Goal: Information Seeking & Learning: Learn about a topic

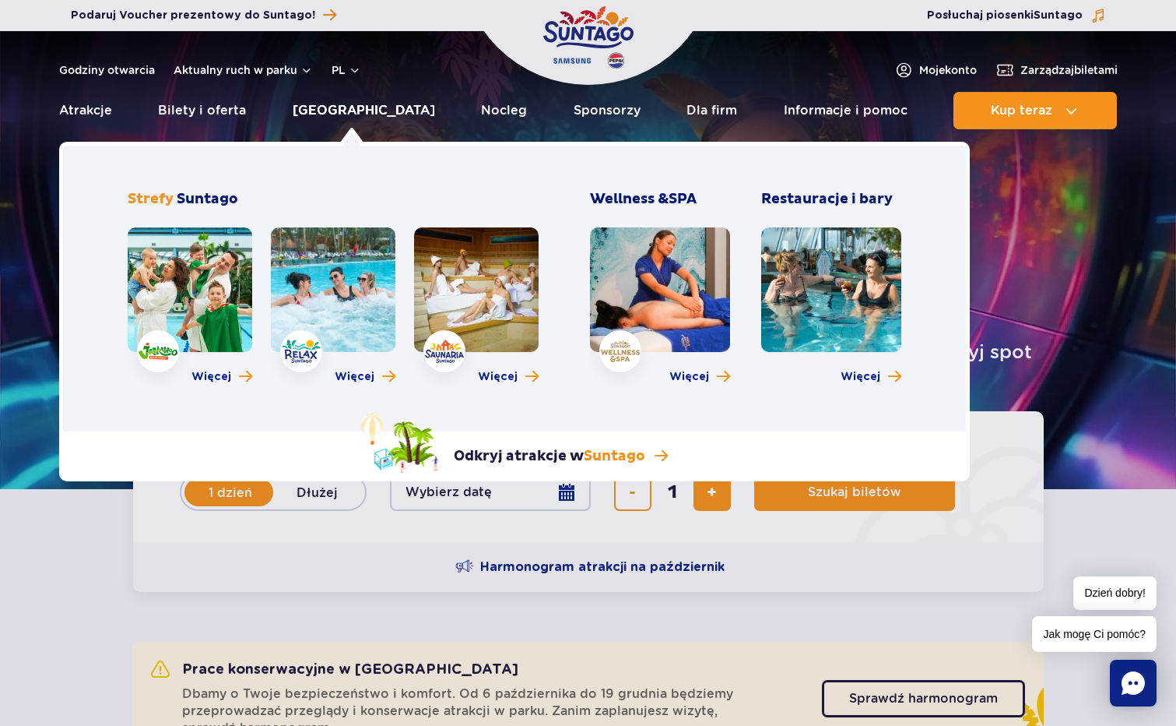
click at [350, 109] on link "[GEOGRAPHIC_DATA]" at bounding box center [364, 110] width 142 height 37
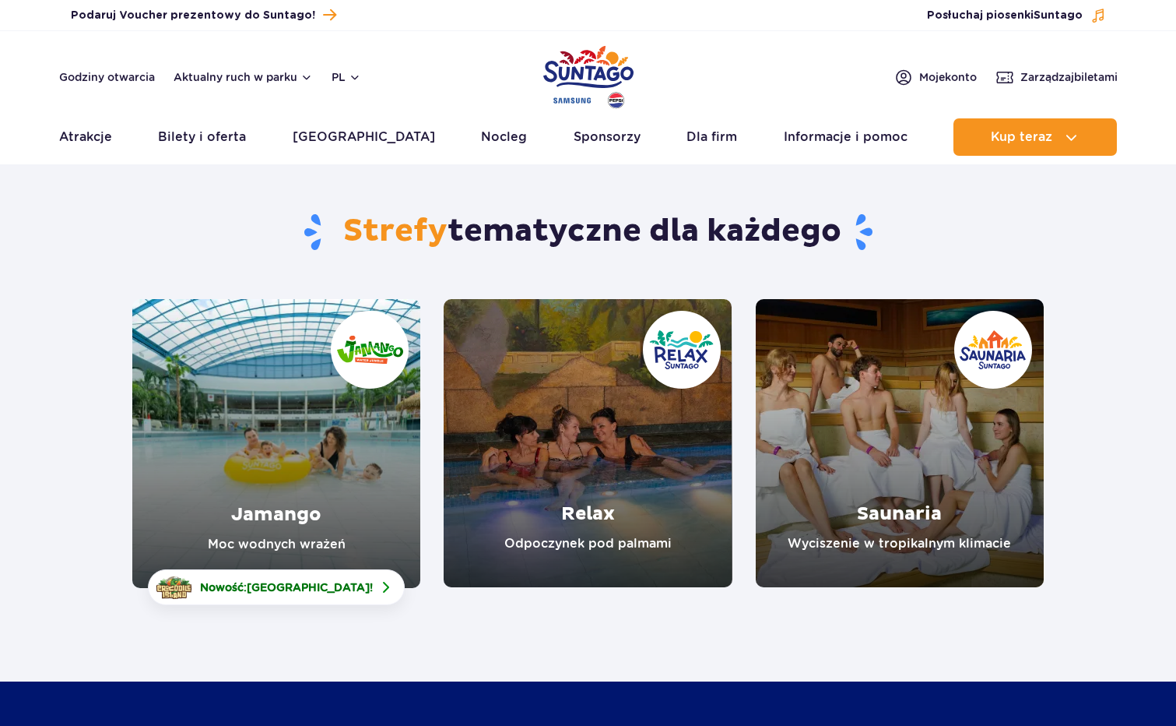
click at [608, 395] on link "Relax" at bounding box center [588, 443] width 288 height 288
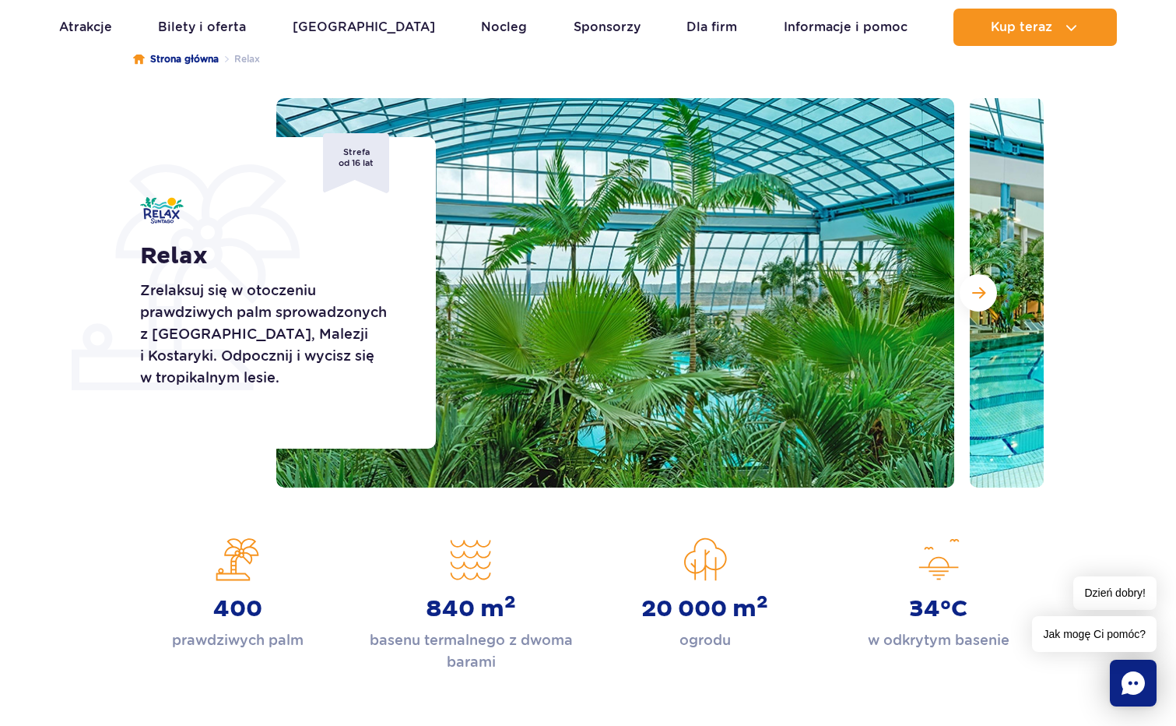
scroll to position [181, 0]
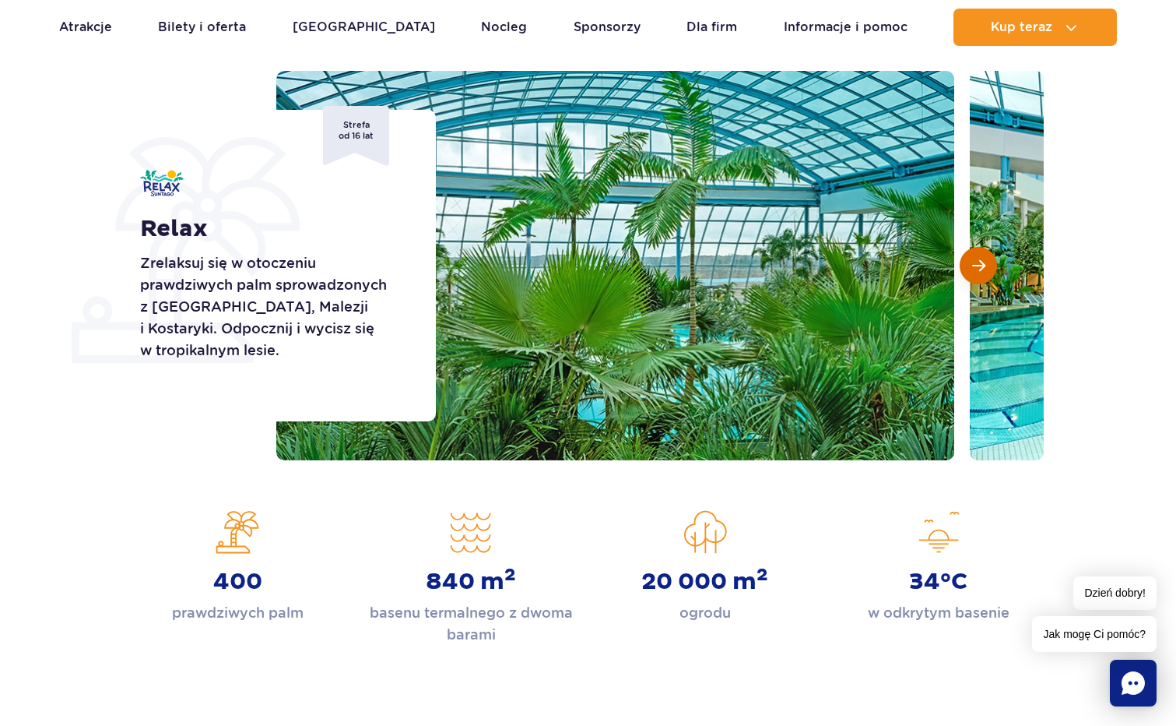
click at [984, 262] on span "Następny slajd" at bounding box center [978, 265] width 13 height 14
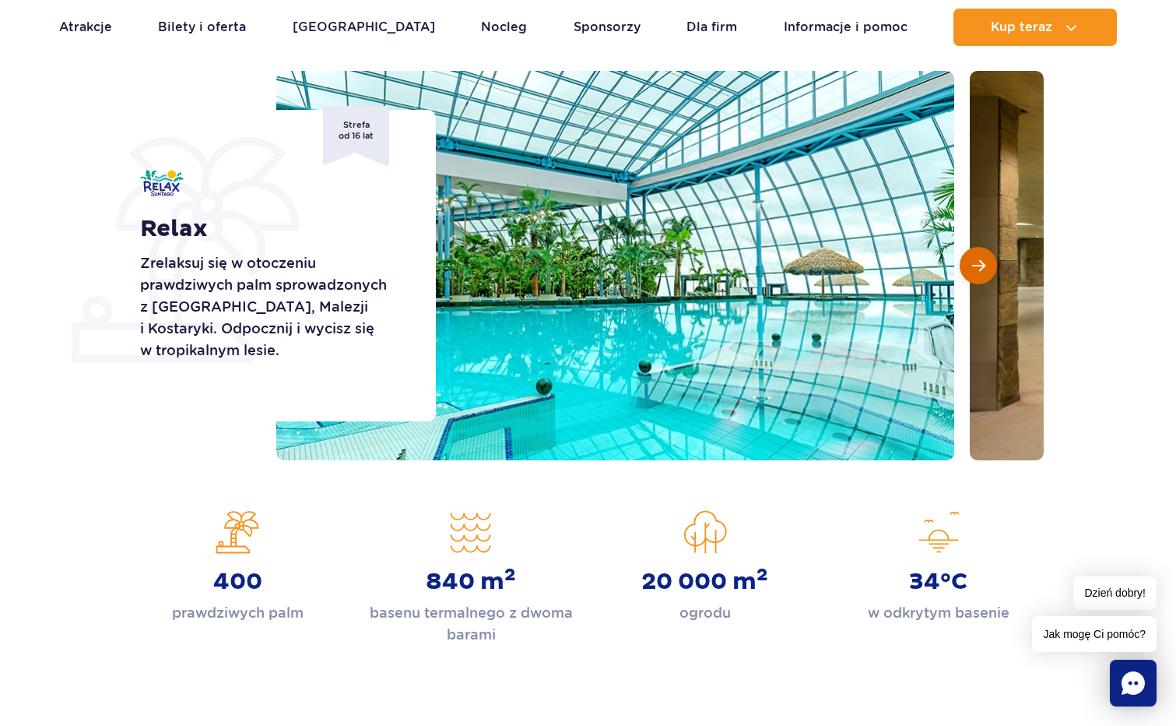
click at [984, 262] on span "Następny slajd" at bounding box center [978, 265] width 13 height 14
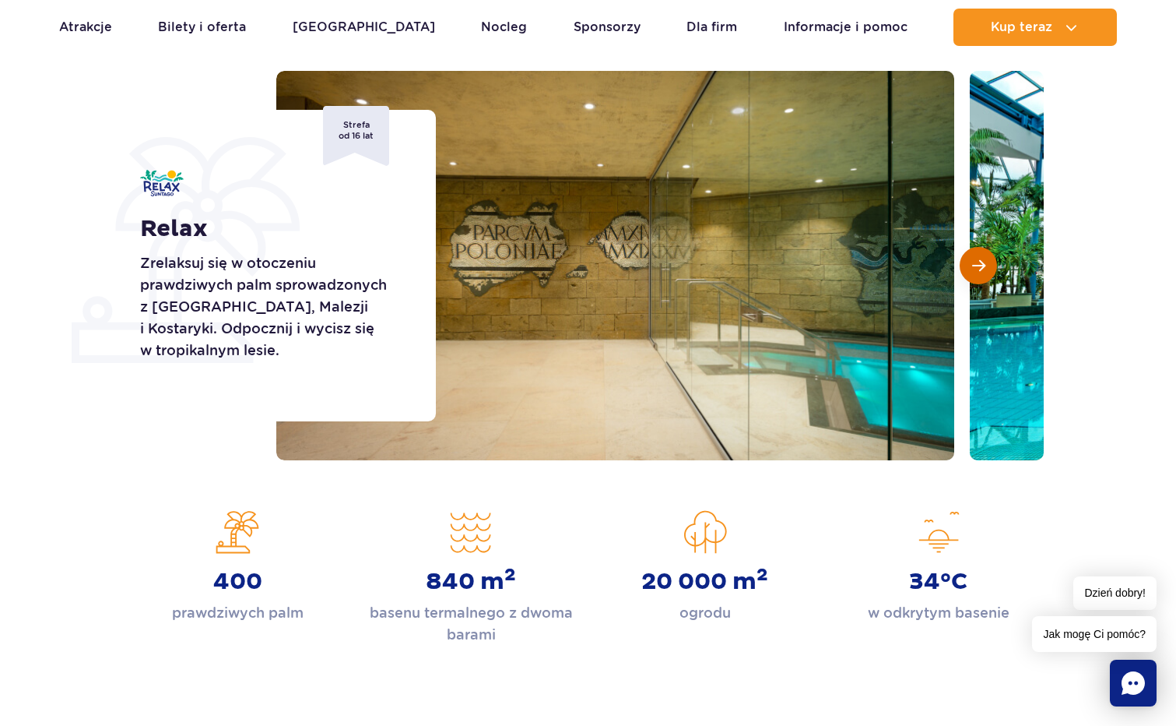
click at [984, 262] on span "Następny slajd" at bounding box center [978, 265] width 13 height 14
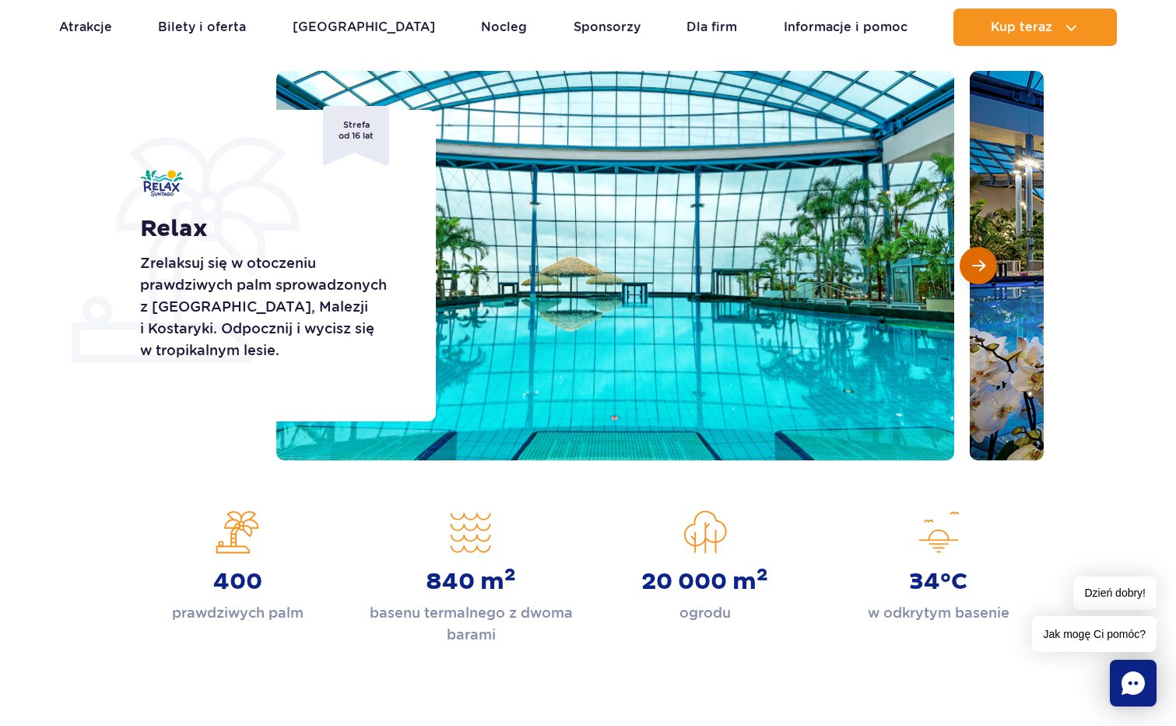
click at [984, 262] on span "Następny slajd" at bounding box center [978, 265] width 13 height 14
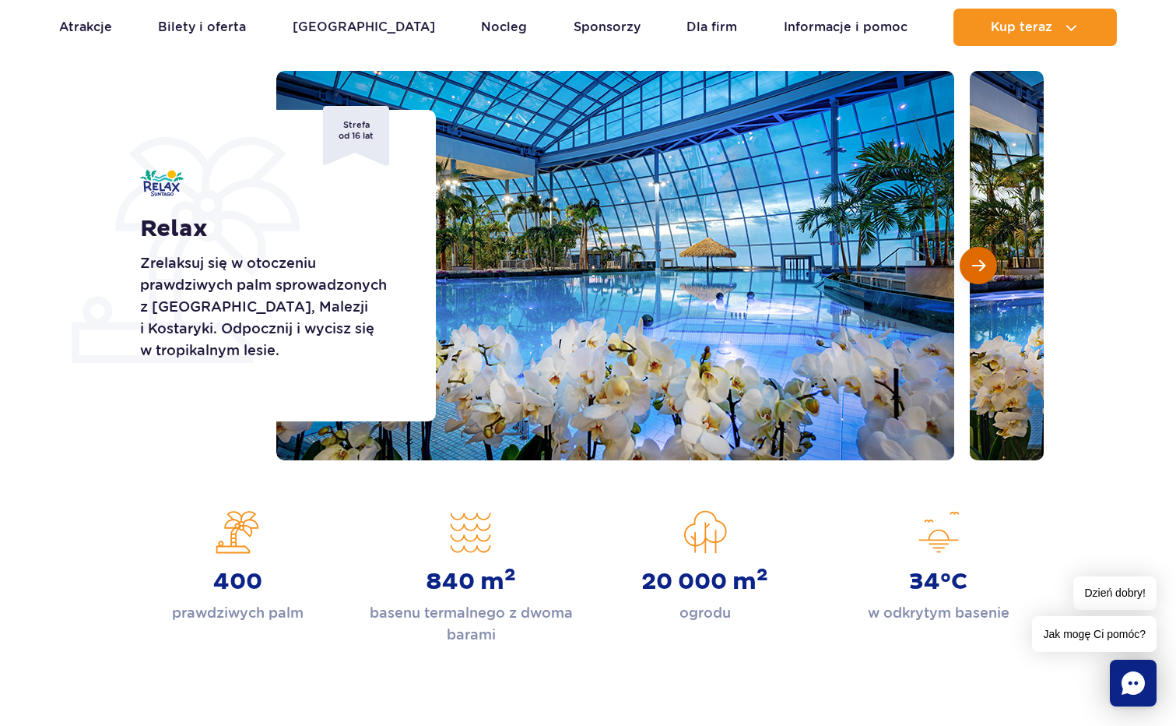
click at [984, 262] on span "Następny slajd" at bounding box center [978, 265] width 13 height 14
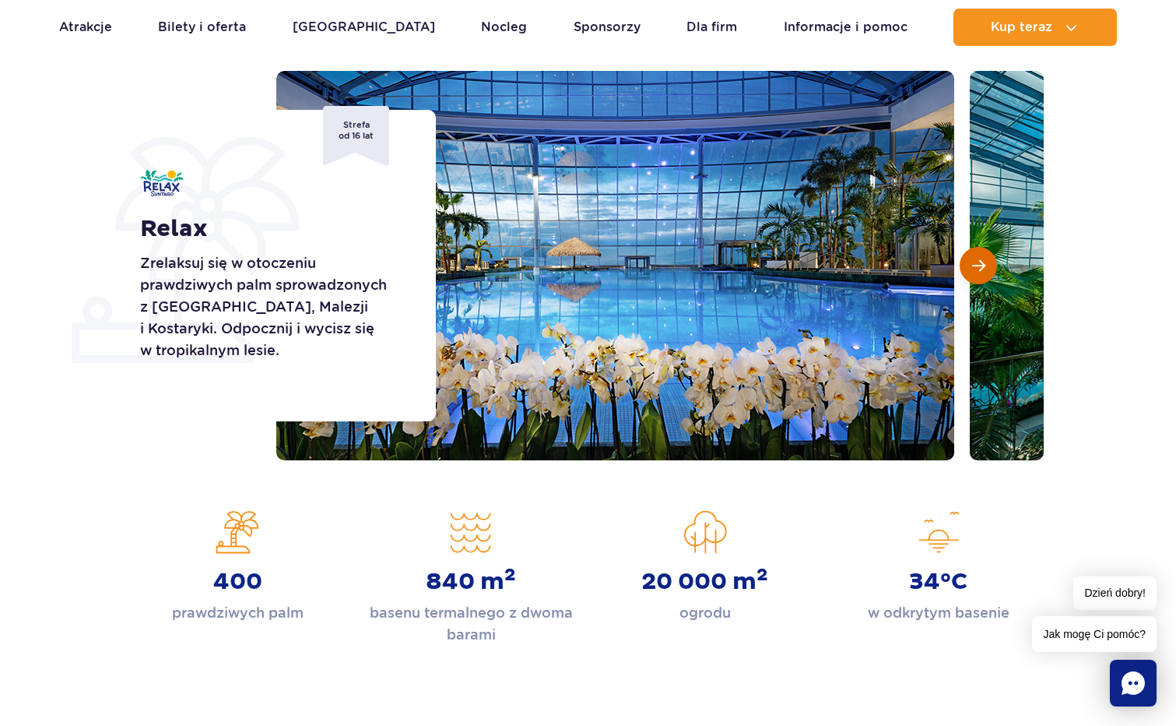
click at [984, 262] on span "Następny slajd" at bounding box center [978, 265] width 13 height 14
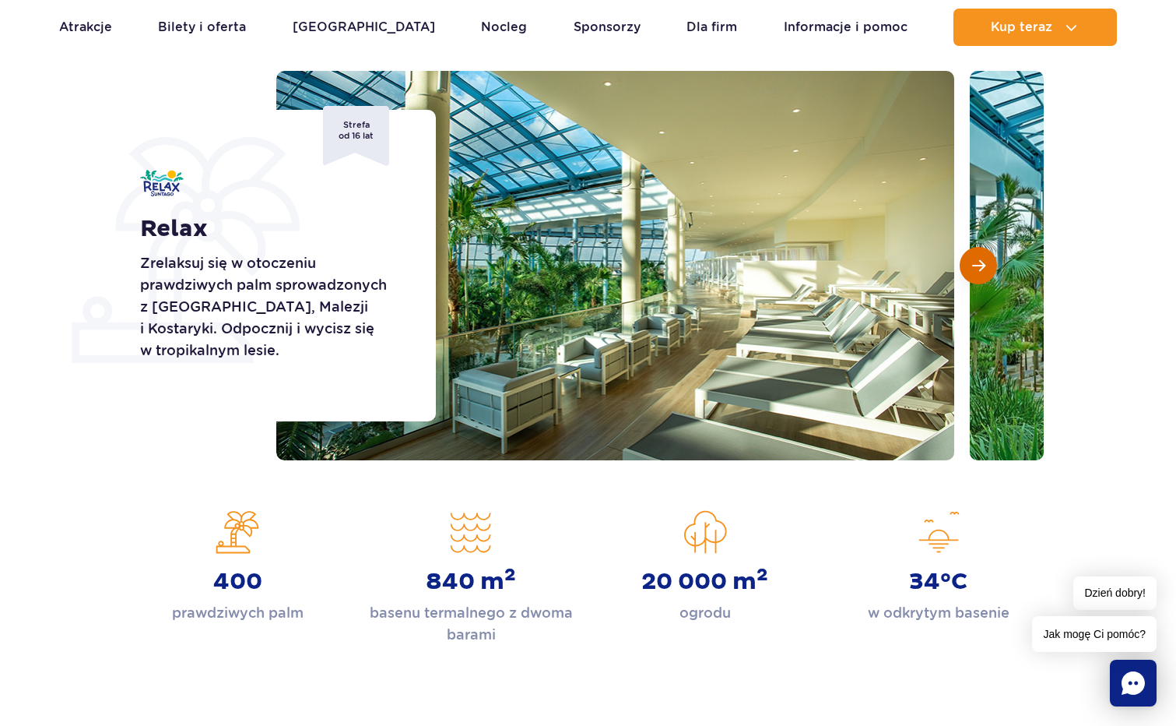
click at [984, 262] on span "Następny slajd" at bounding box center [978, 265] width 13 height 14
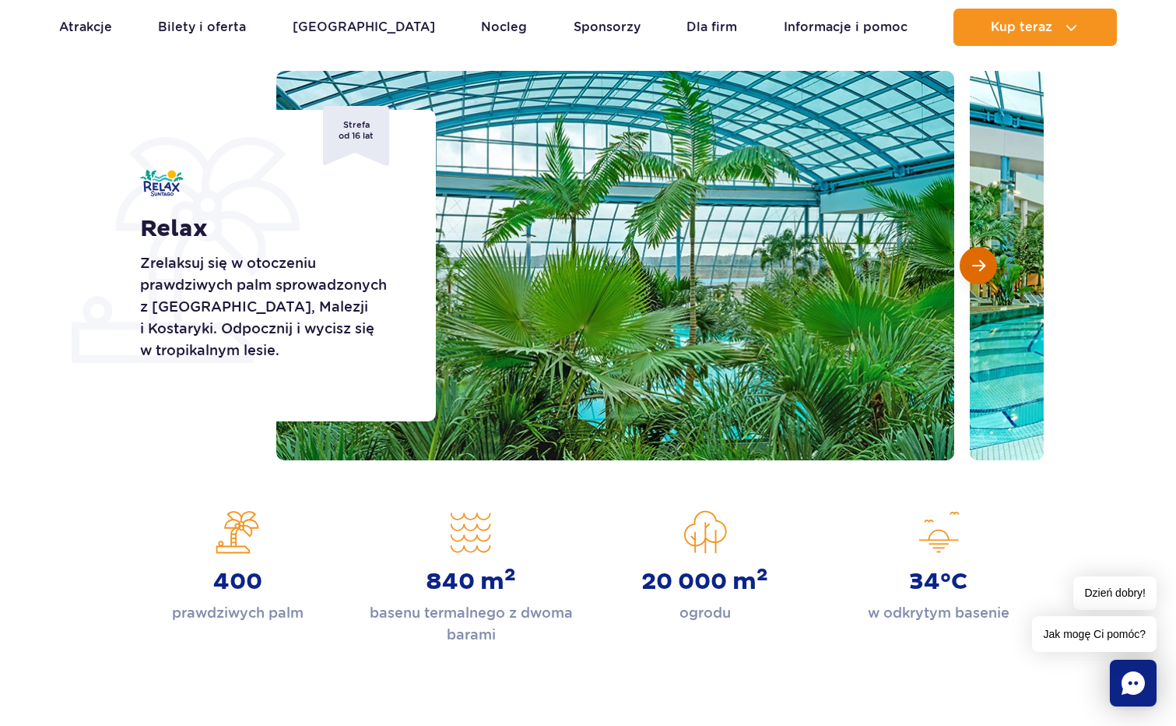
click at [984, 262] on span "Następny slajd" at bounding box center [978, 265] width 13 height 14
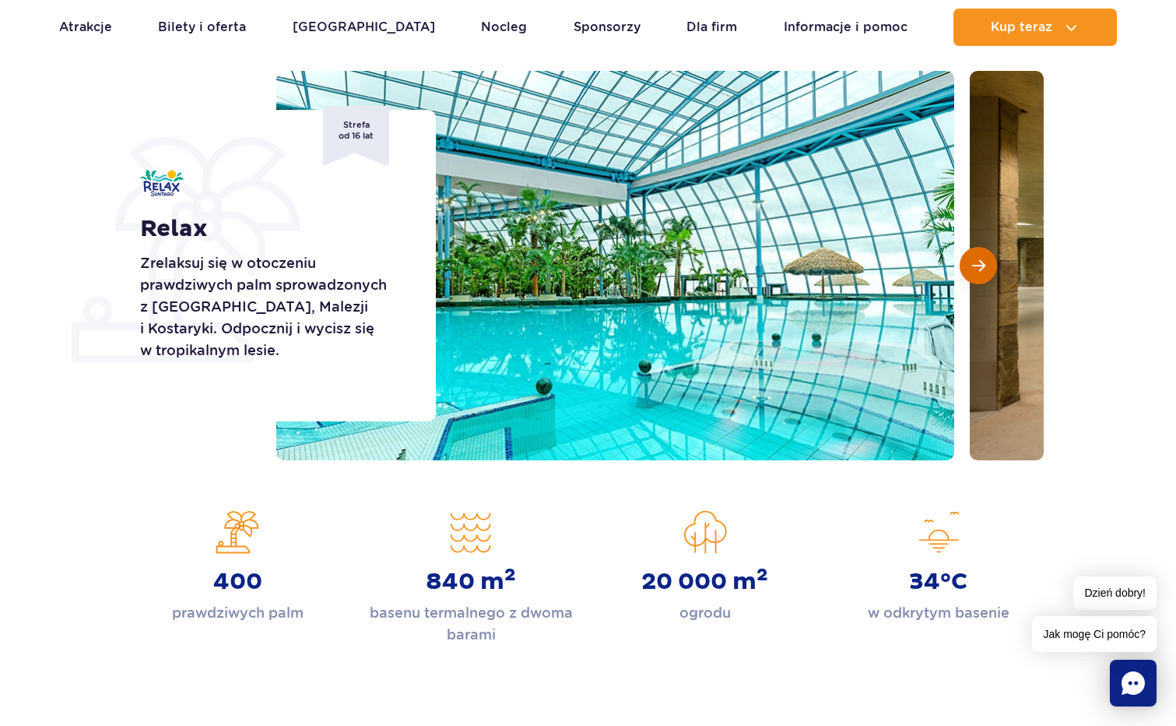
click at [984, 262] on span "Następny slajd" at bounding box center [978, 265] width 13 height 14
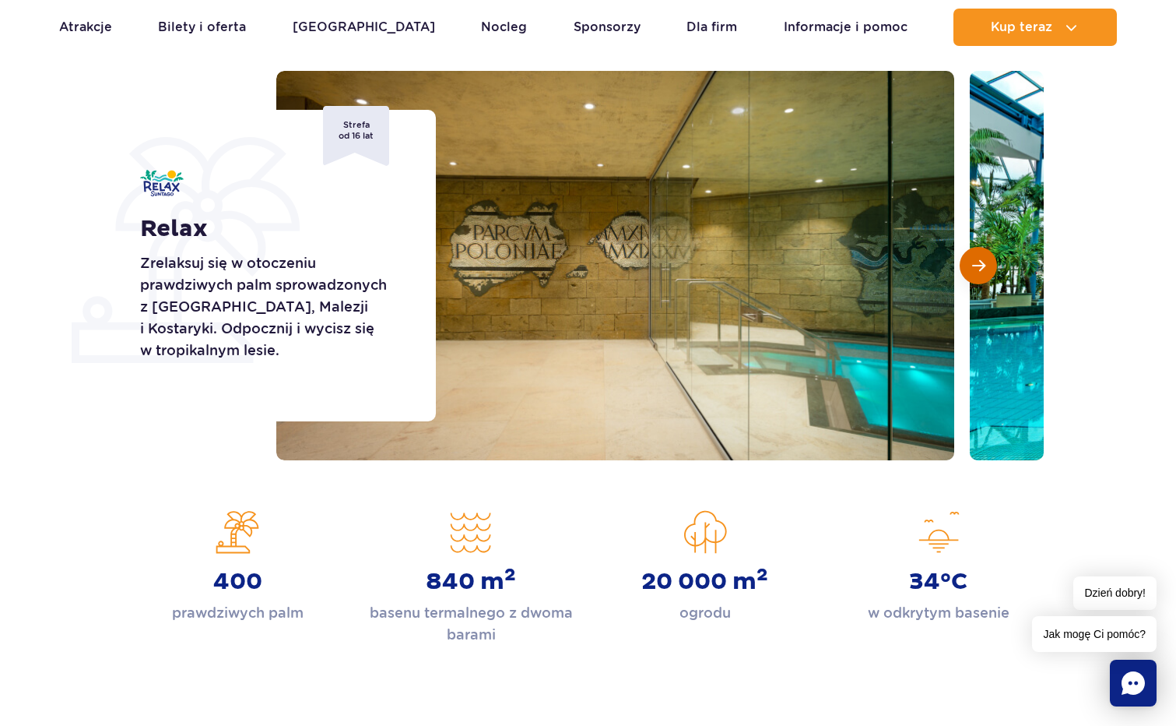
click at [984, 262] on span "Następny slajd" at bounding box center [978, 265] width 13 height 14
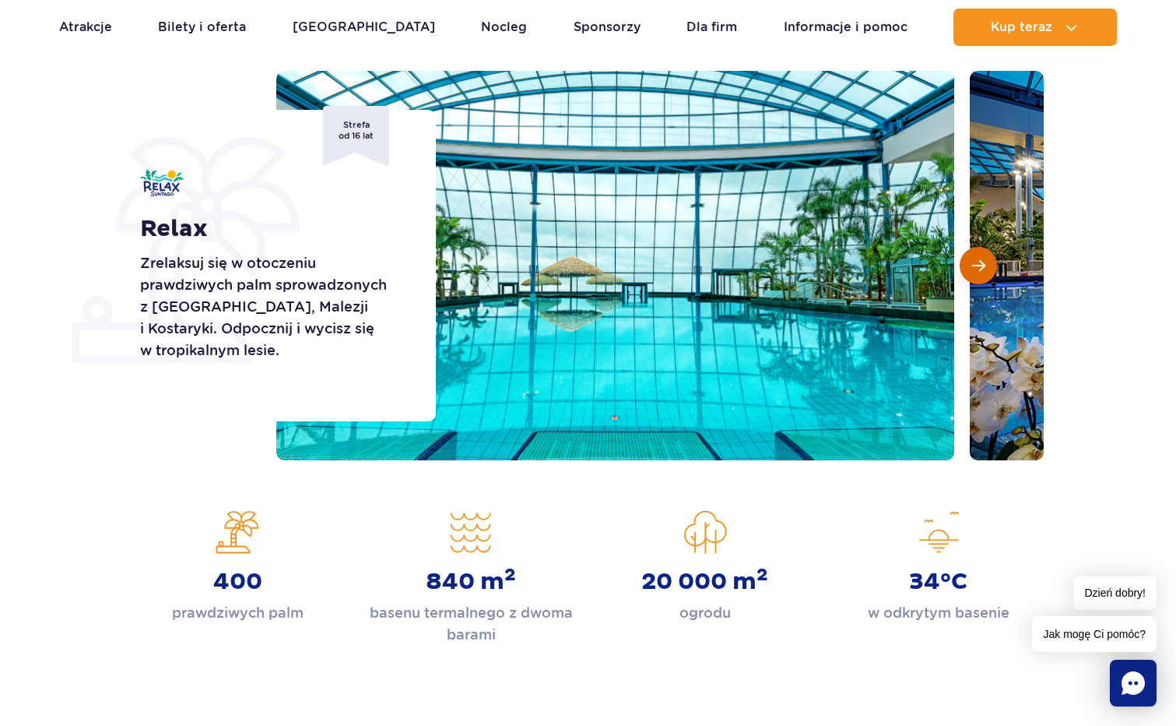
click at [984, 262] on span "Następny slajd" at bounding box center [978, 265] width 13 height 14
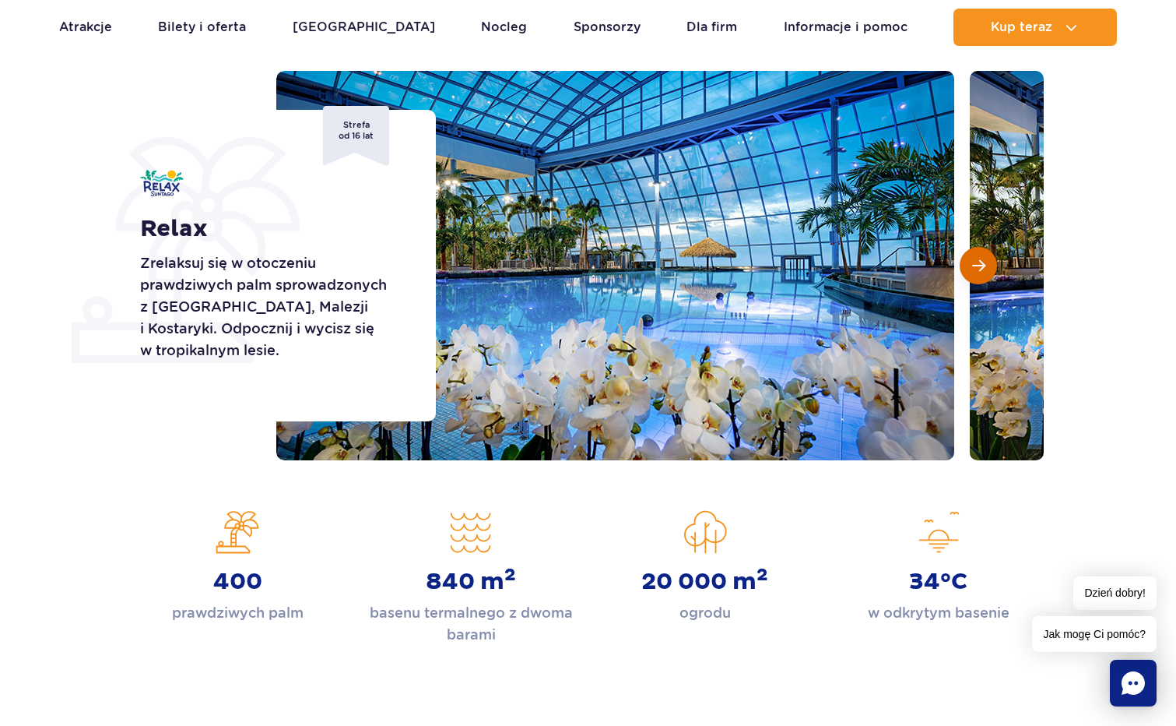
click at [984, 262] on span "Następny slajd" at bounding box center [978, 265] width 13 height 14
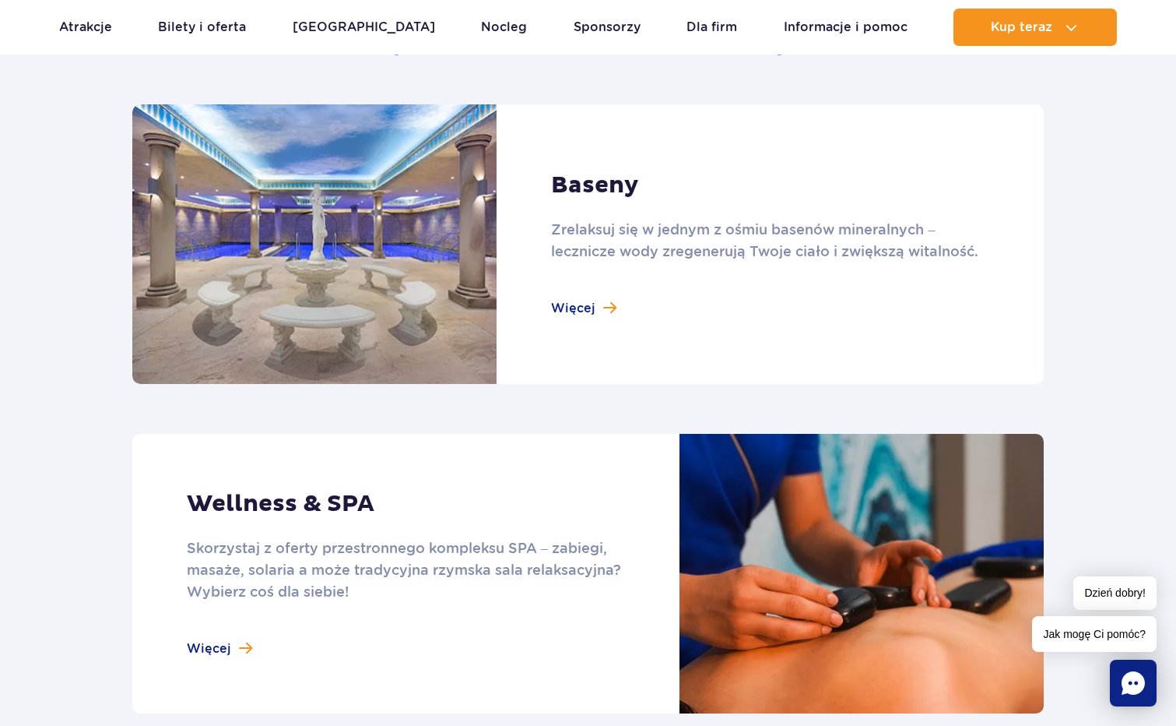
scroll to position [960, 0]
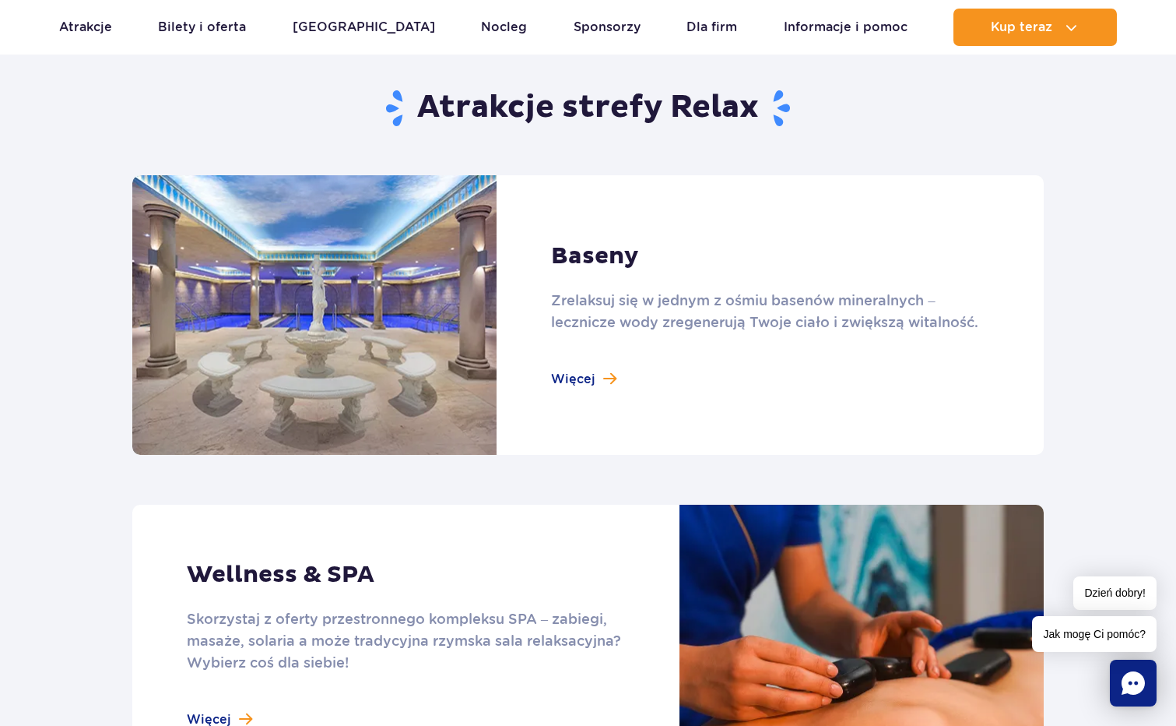
click at [577, 378] on link at bounding box center [588, 314] width 912 height 279
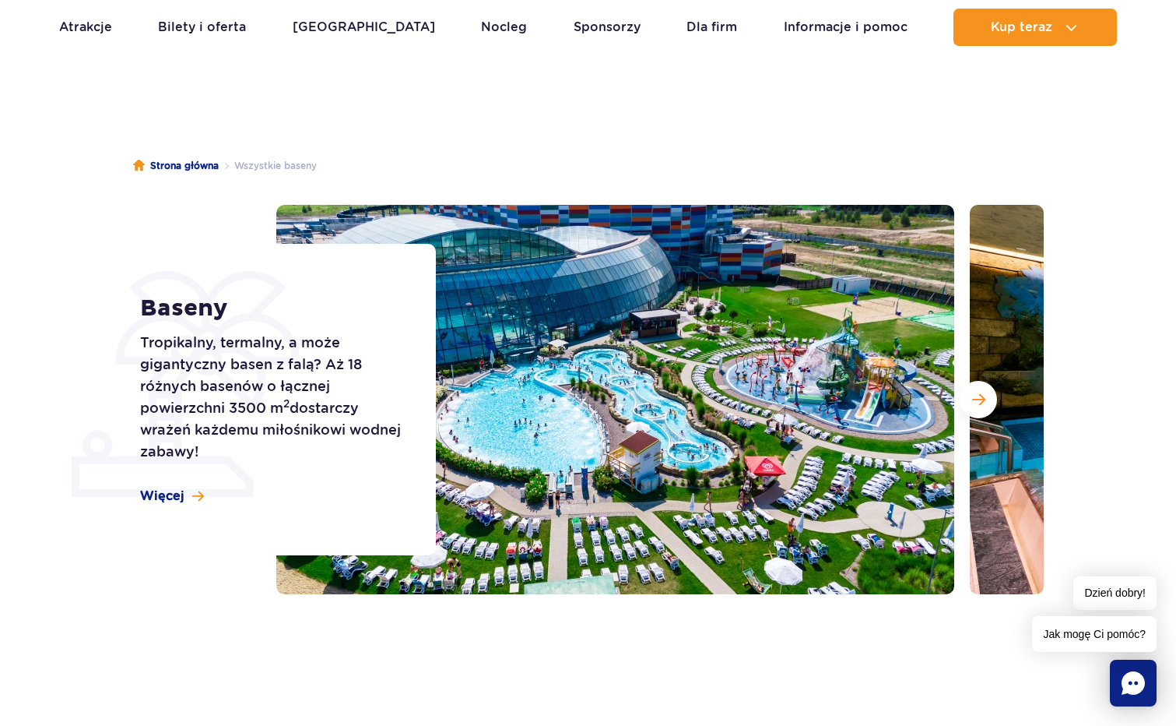
scroll to position [78, 0]
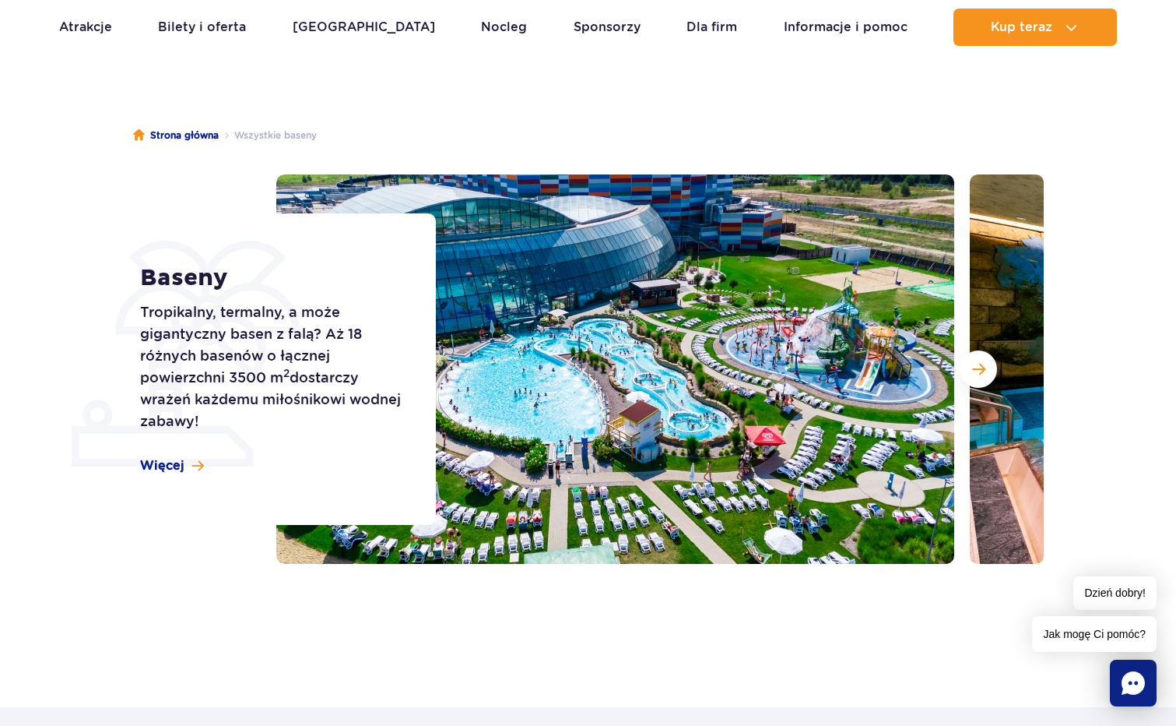
click at [958, 369] on div at bounding box center [660, 368] width 768 height 389
click at [961, 370] on button "Następny slajd" at bounding box center [978, 368] width 37 height 37
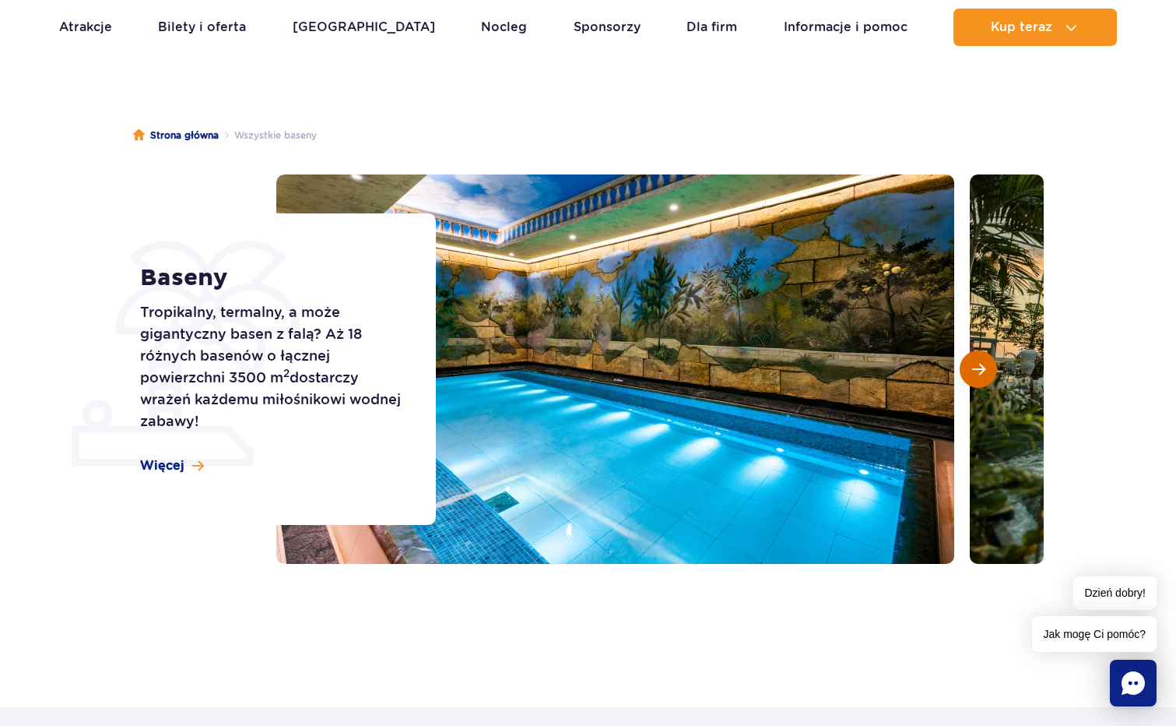
click at [962, 372] on button "Następny slajd" at bounding box center [978, 368] width 37 height 37
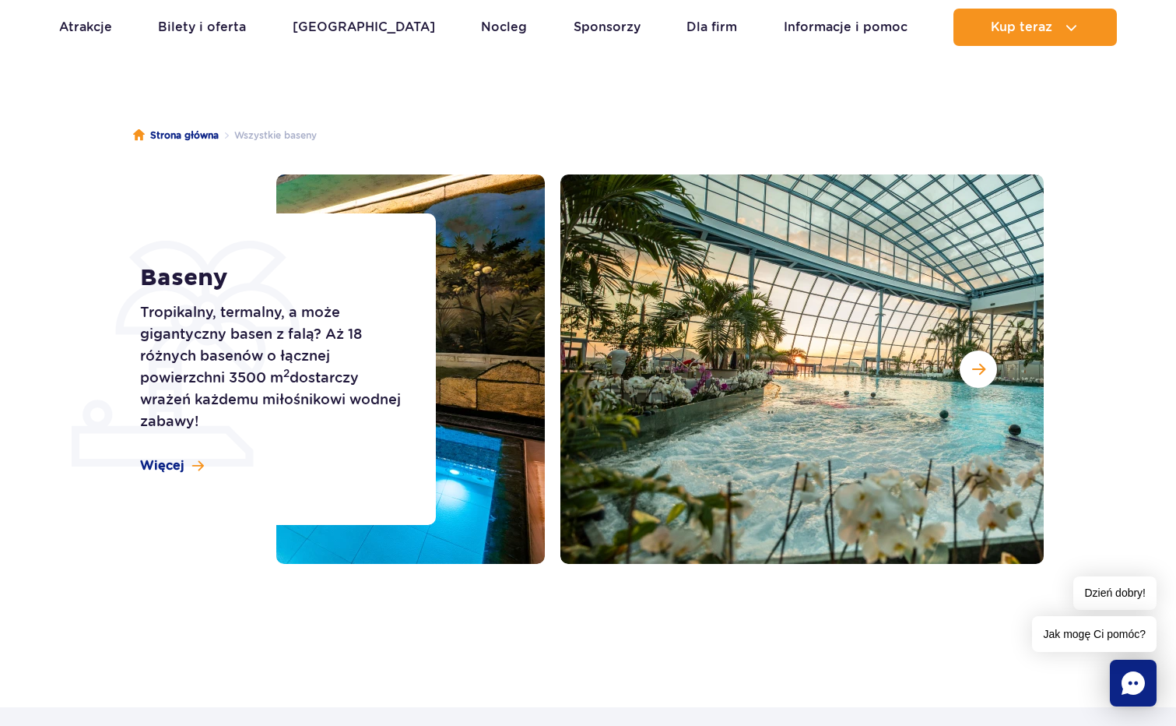
click at [1045, 336] on div "Baseny Tropikalny, termalny, a może gigantyczny basen z falą? Aż 18 różnych bas…" at bounding box center [588, 368] width 935 height 389
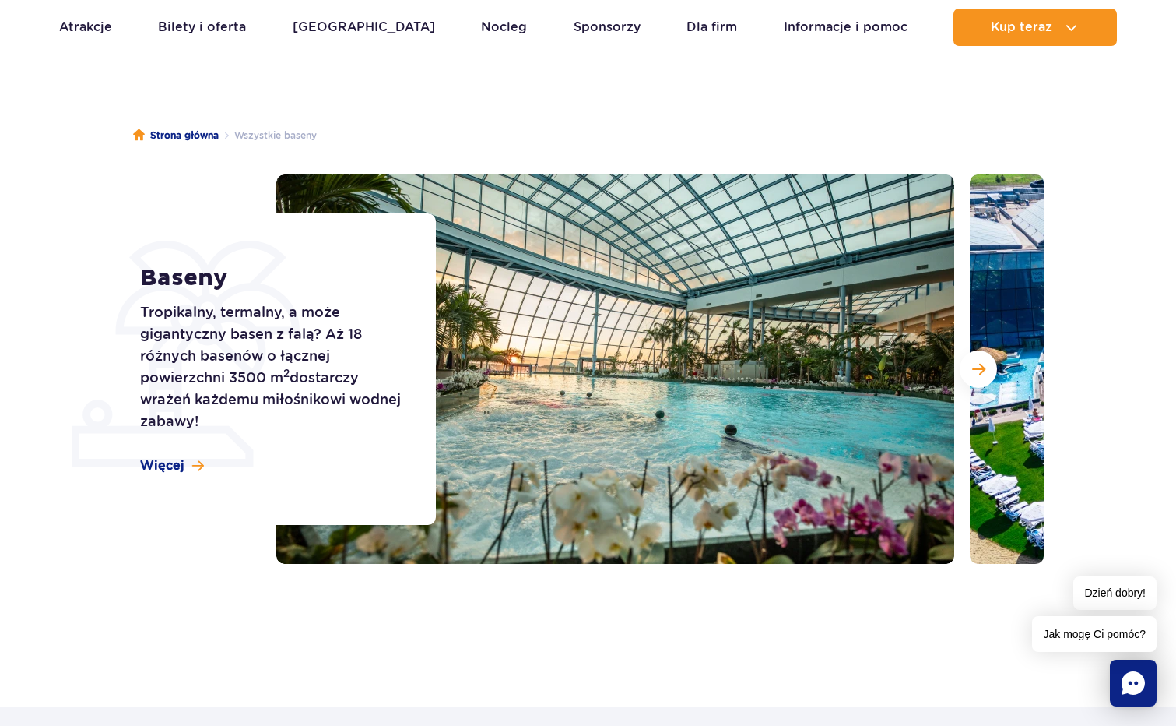
click at [1097, 331] on section "Baseny Tropikalny, termalny, a może gigantyczny basen z falą? Aż 18 różnych bas…" at bounding box center [588, 368] width 1176 height 389
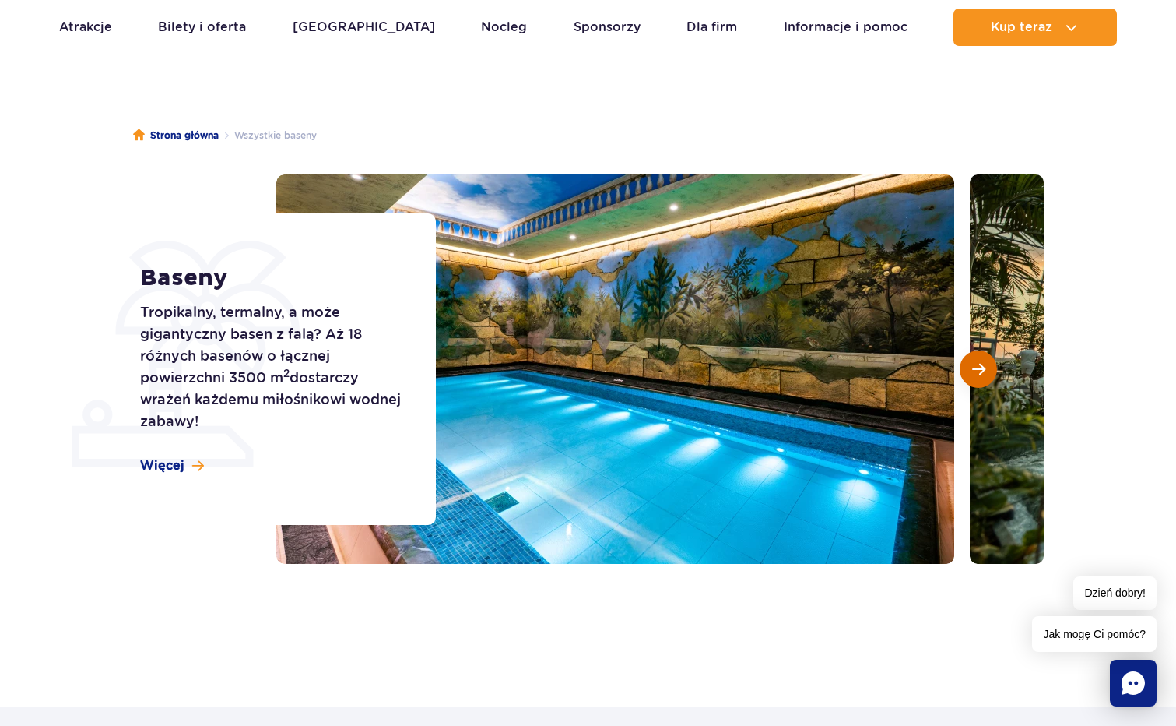
click at [984, 368] on span "Następny slajd" at bounding box center [978, 369] width 13 height 14
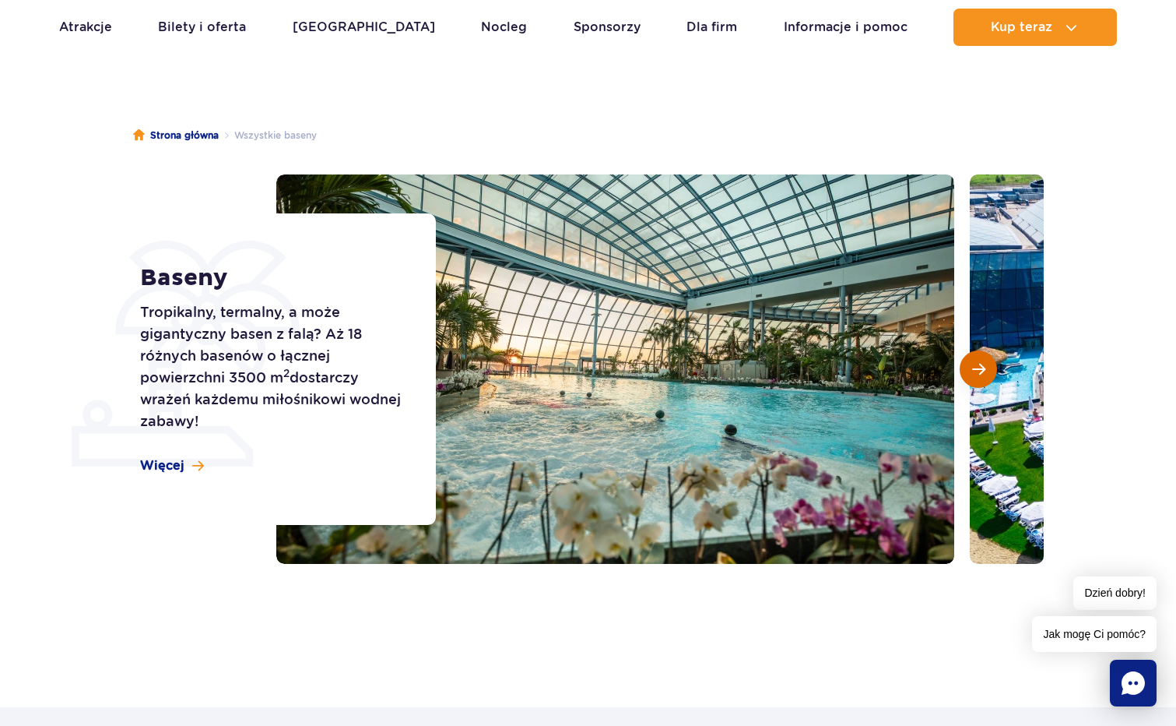
click at [984, 368] on span "Następny slajd" at bounding box center [978, 369] width 13 height 14
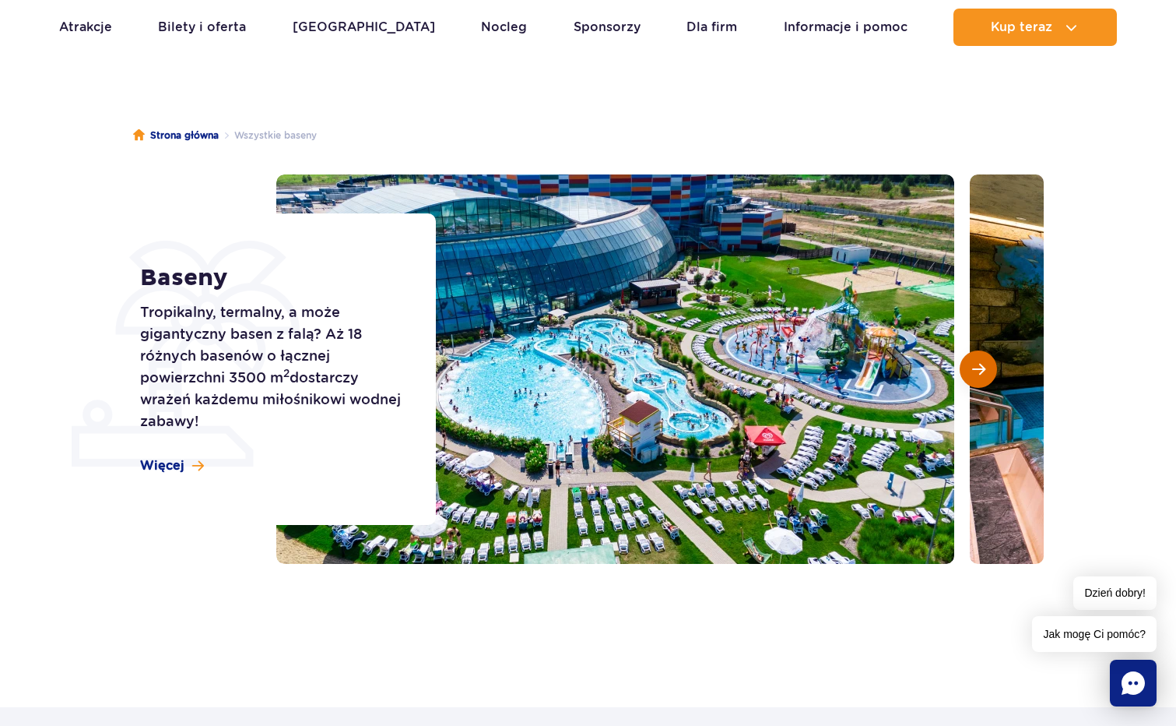
click at [984, 368] on span "Następny slajd" at bounding box center [978, 369] width 13 height 14
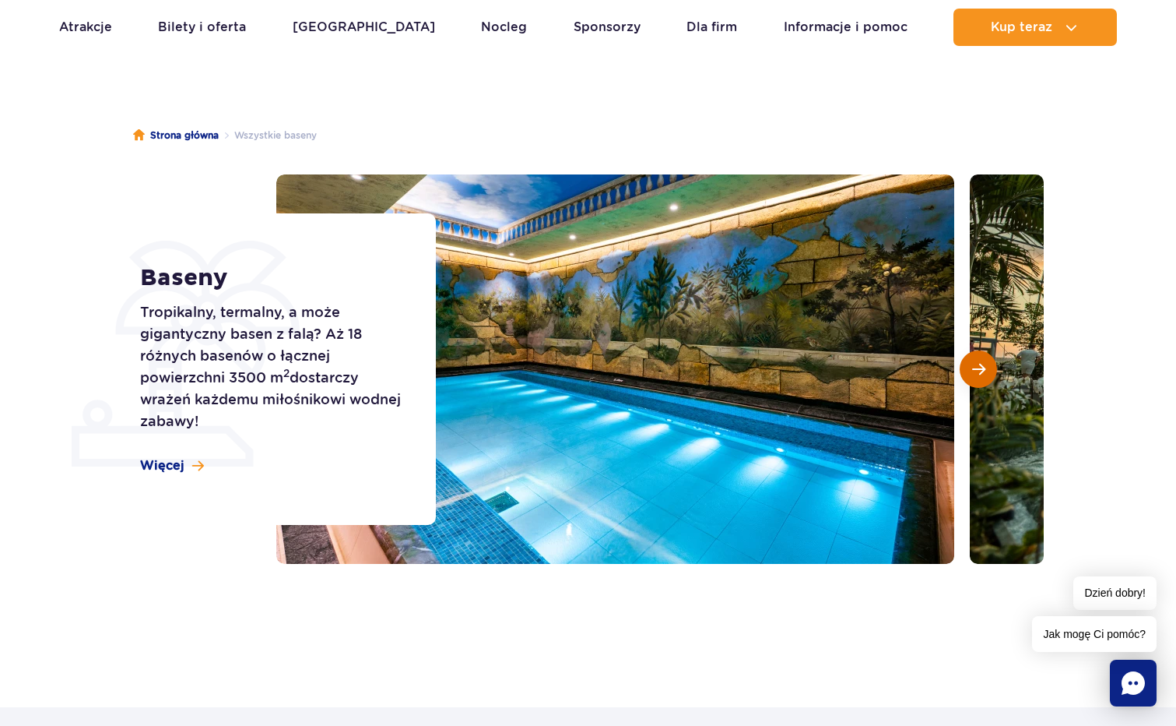
click at [984, 368] on span "Następny slajd" at bounding box center [978, 369] width 13 height 14
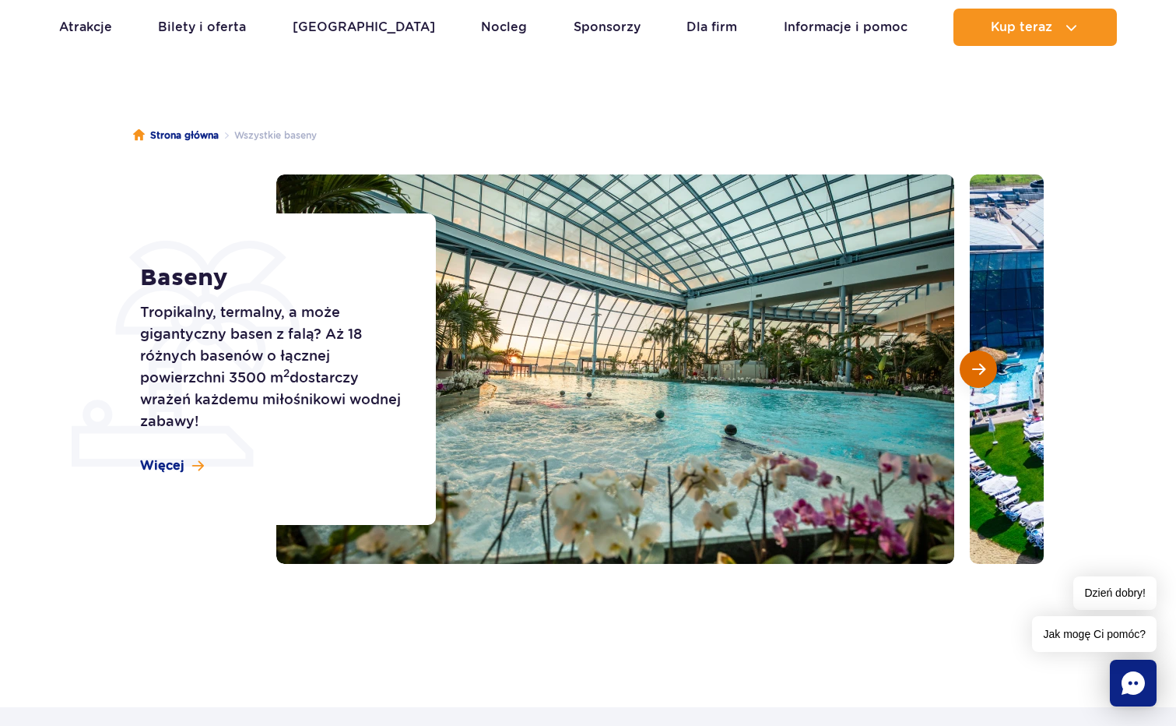
click at [984, 368] on span "Następny slajd" at bounding box center [978, 369] width 13 height 14
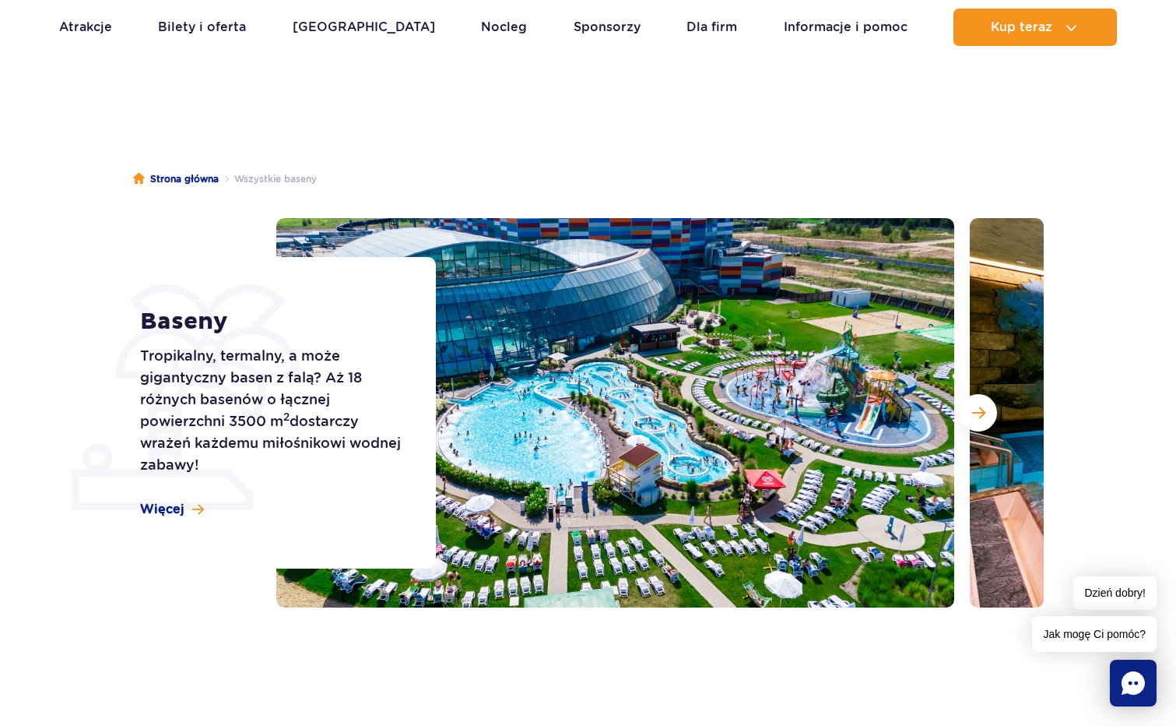
scroll to position [0, 0]
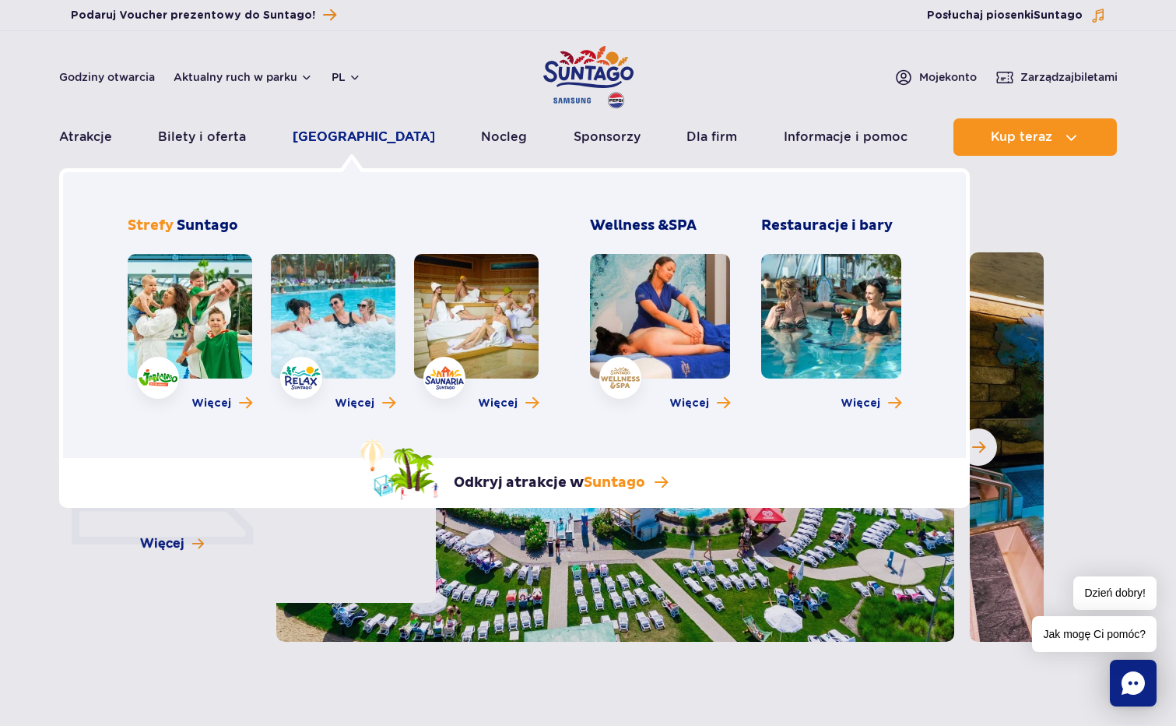
click at [363, 136] on link "[GEOGRAPHIC_DATA]" at bounding box center [364, 136] width 142 height 37
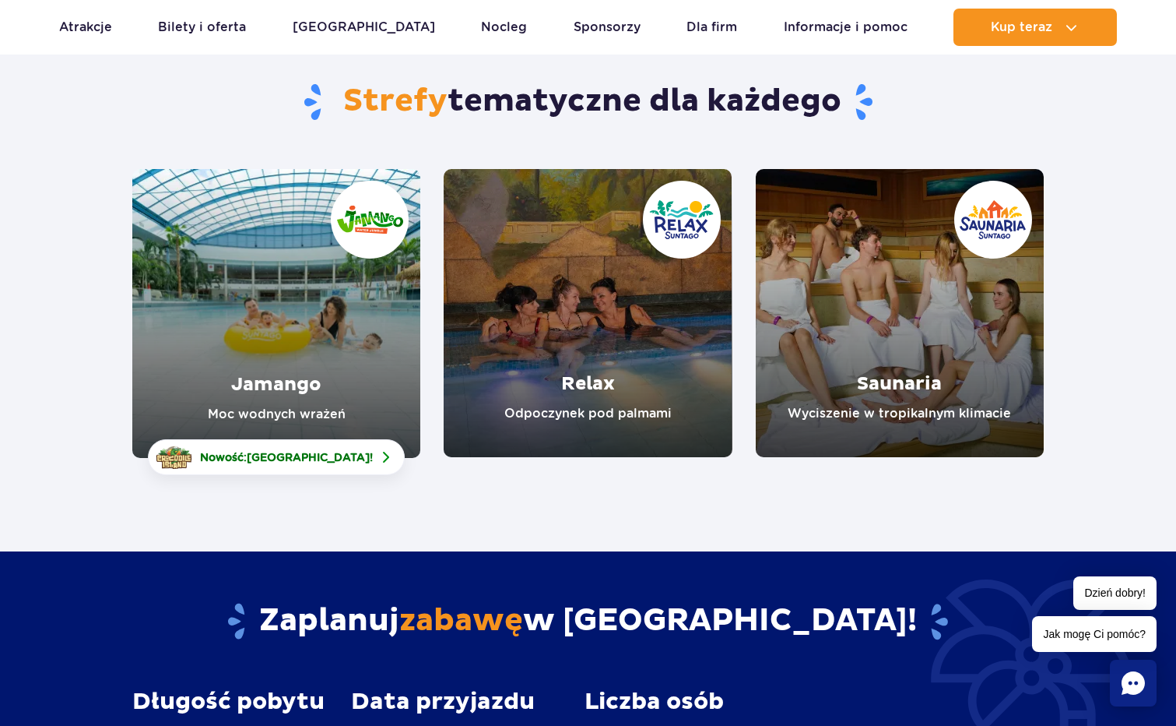
click at [911, 339] on link "Saunaria" at bounding box center [900, 313] width 288 height 288
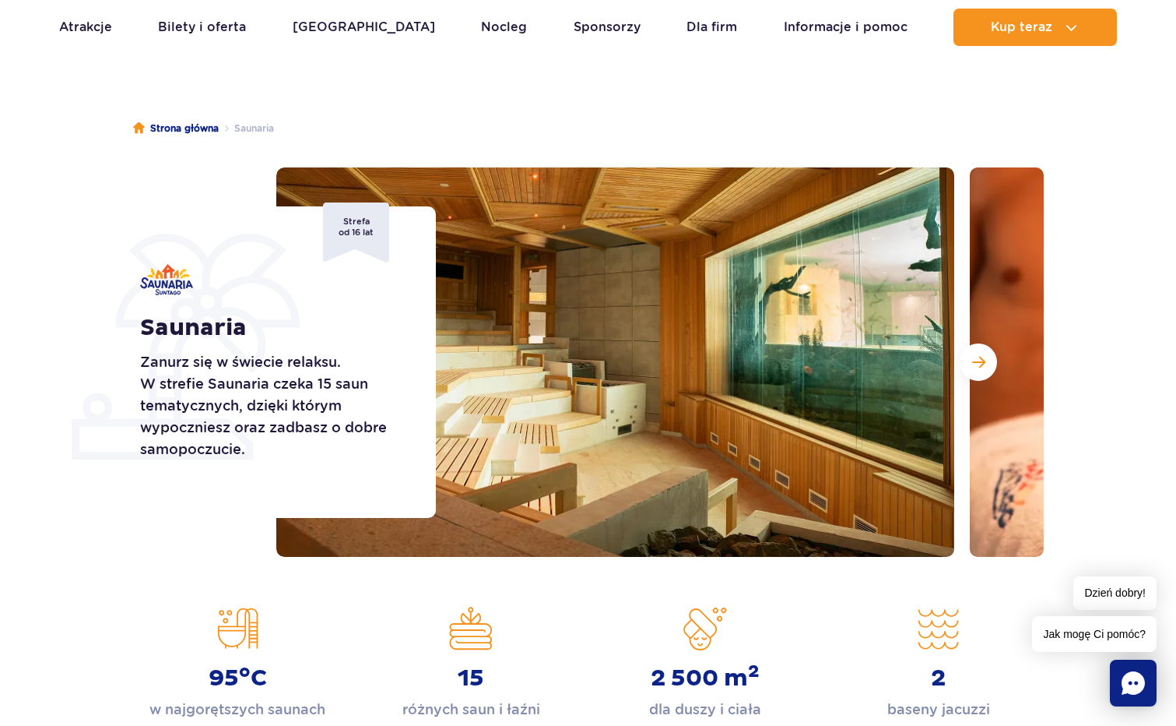
scroll to position [130, 0]
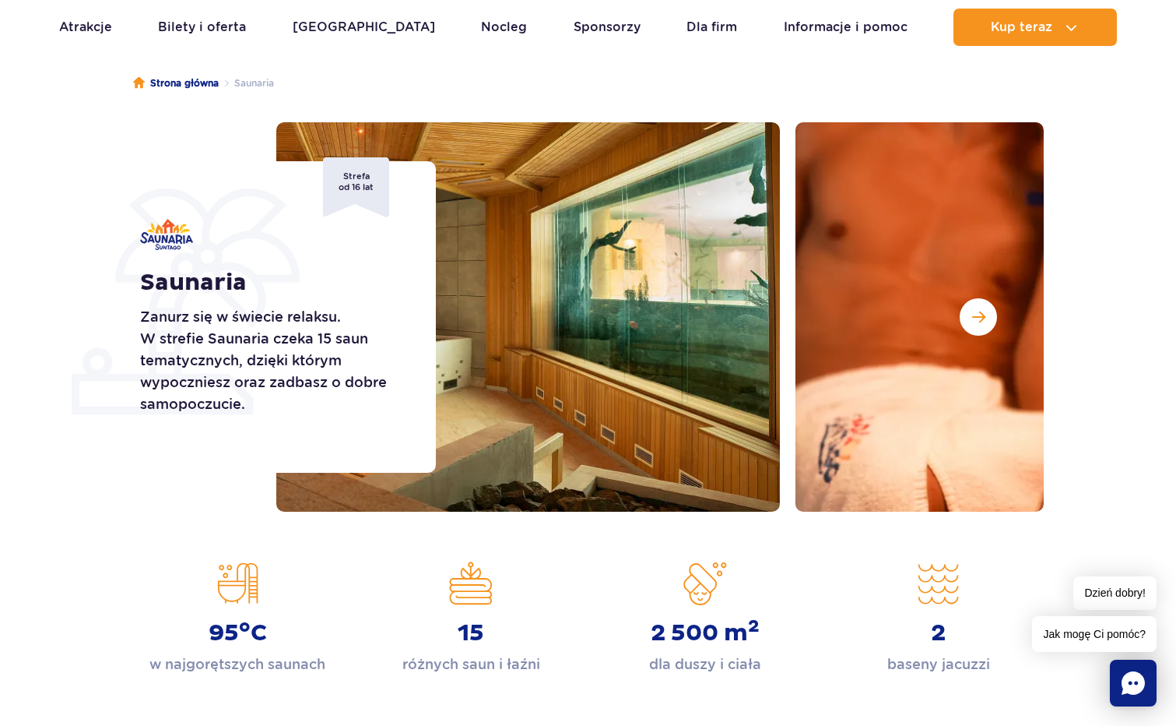
click at [527, 371] on img at bounding box center [441, 316] width 678 height 389
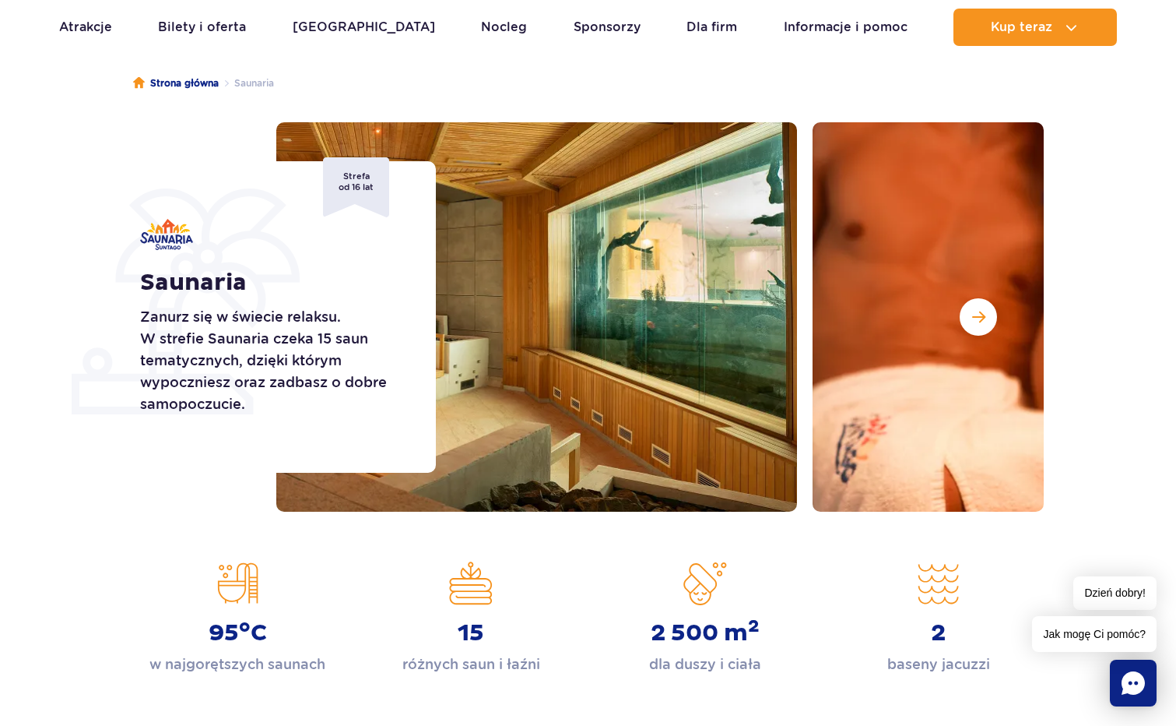
click at [329, 451] on div "Saunaria Zanurz się w świecie relaksu. W strefie Saunaria czeka 15 saun tematyc…" at bounding box center [588, 316] width 935 height 389
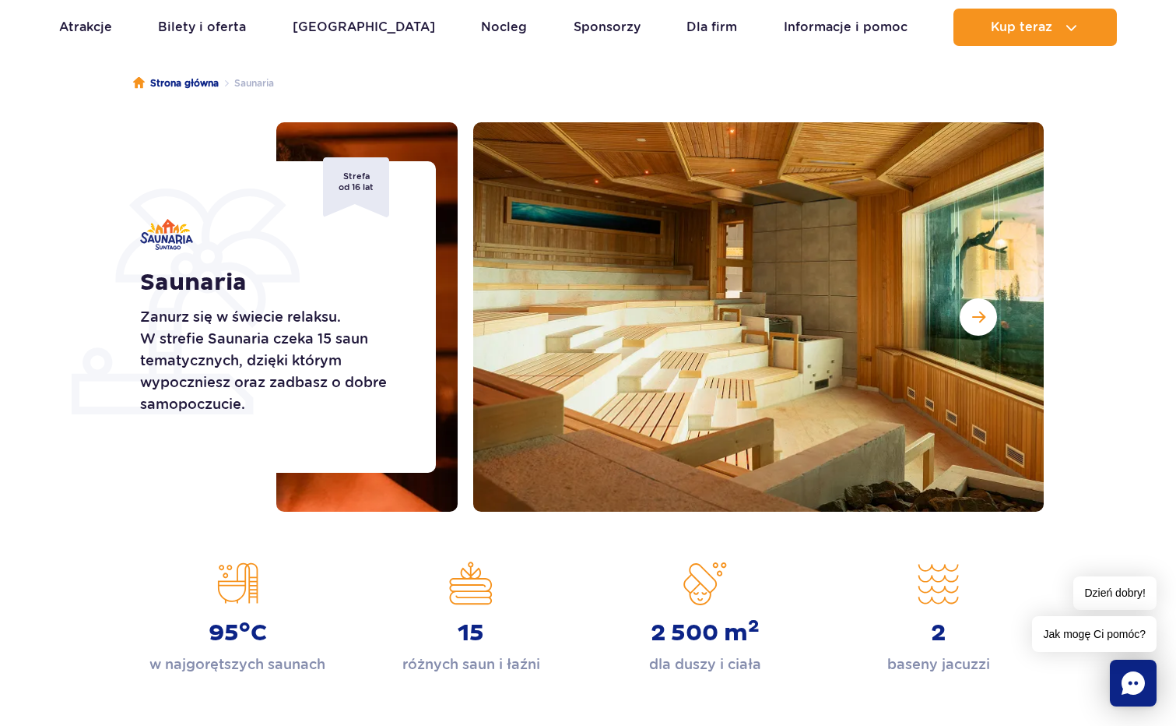
click at [379, 452] on div "Saunaria Zanurz się w świecie relaksu. W strefie Saunaria czeka 15 saun tematyc…" at bounding box center [588, 316] width 935 height 389
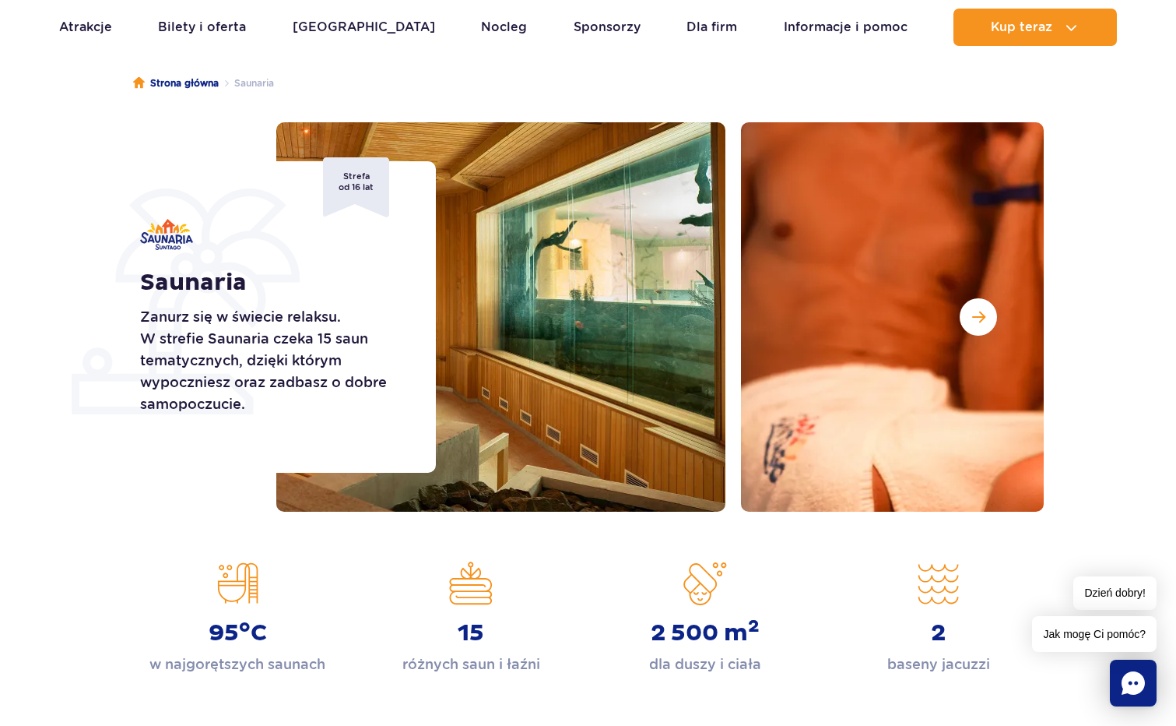
click at [216, 479] on div "Saunaria Zanurz się w świecie relaksu. W strefie Saunaria czeka 15 saun tematyc…" at bounding box center [588, 316] width 935 height 389
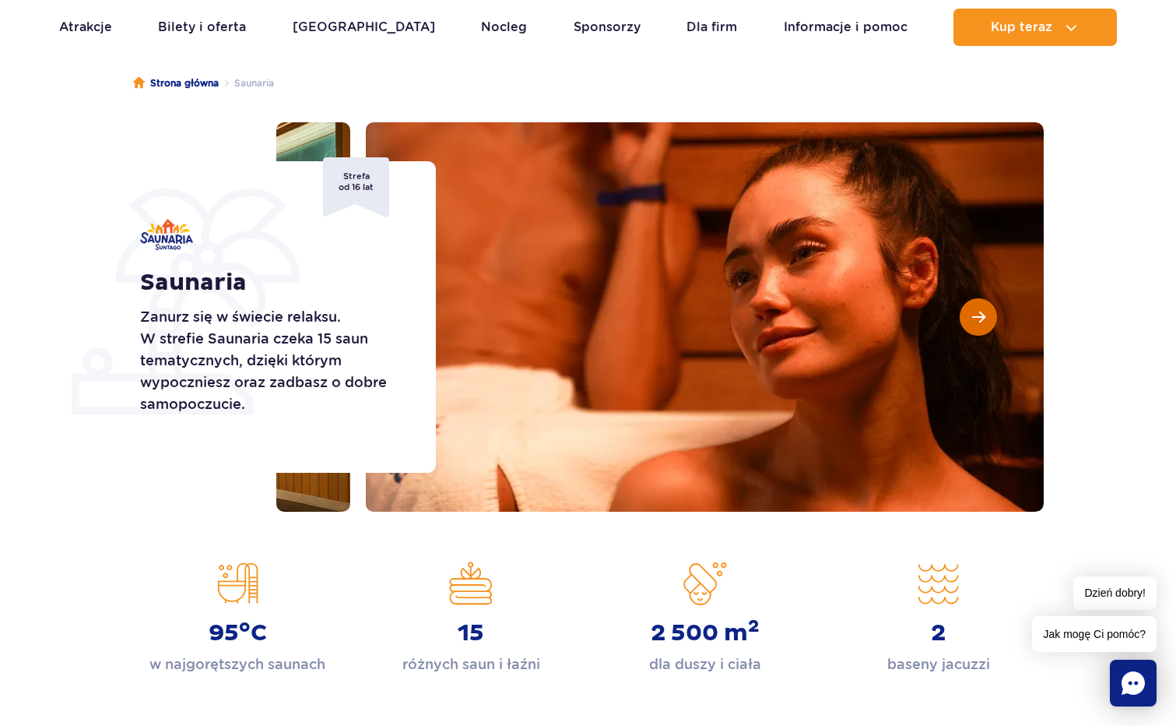
click at [972, 319] on span "Następny slajd" at bounding box center [978, 317] width 13 height 14
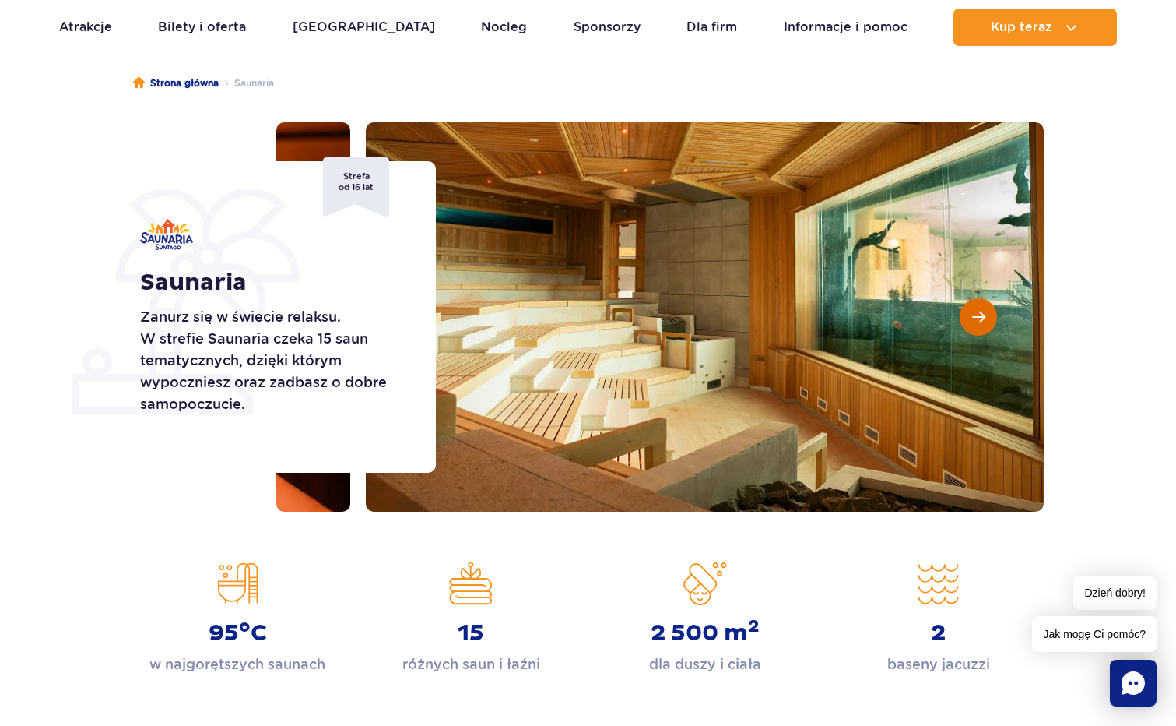
click at [972, 319] on span "Następny slajd" at bounding box center [978, 317] width 13 height 14
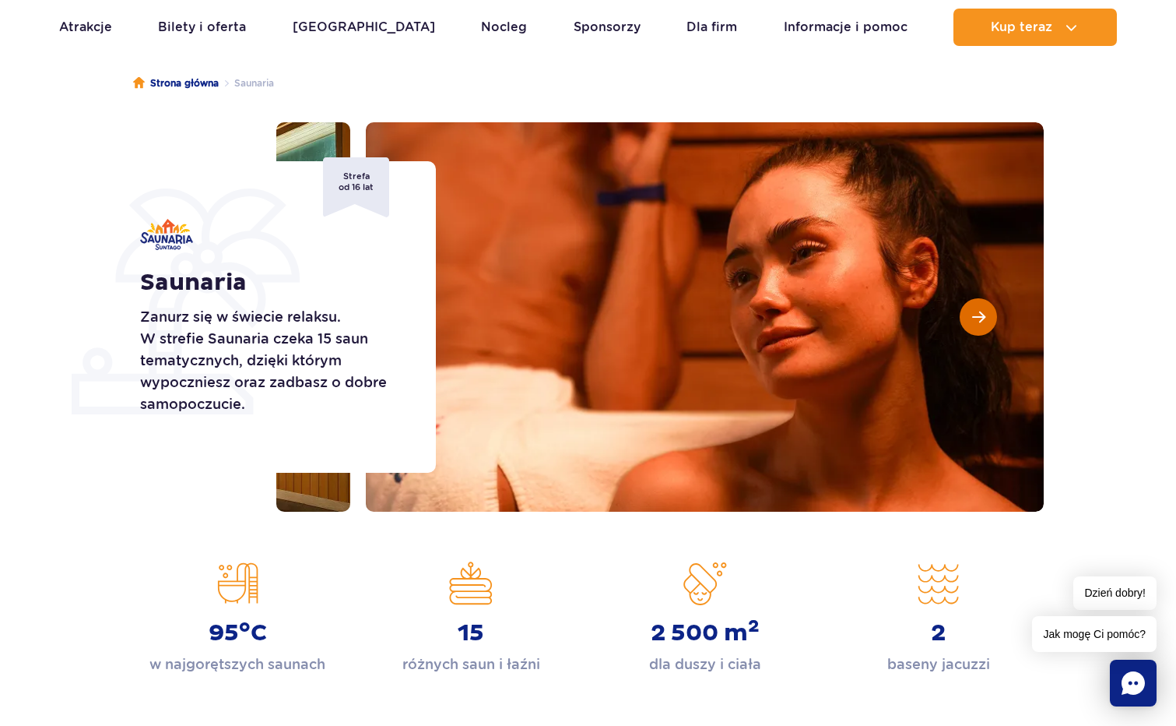
click at [972, 319] on span "Następny slajd" at bounding box center [978, 317] width 13 height 14
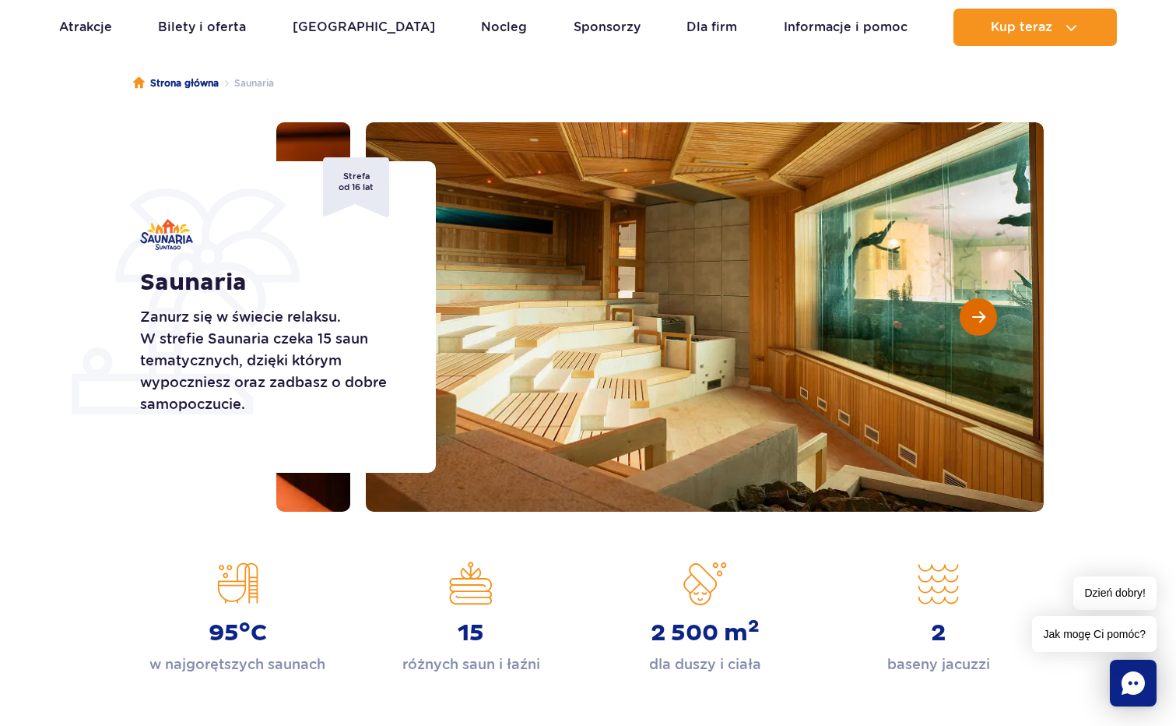
click at [972, 319] on span "Następny slajd" at bounding box center [978, 317] width 13 height 14
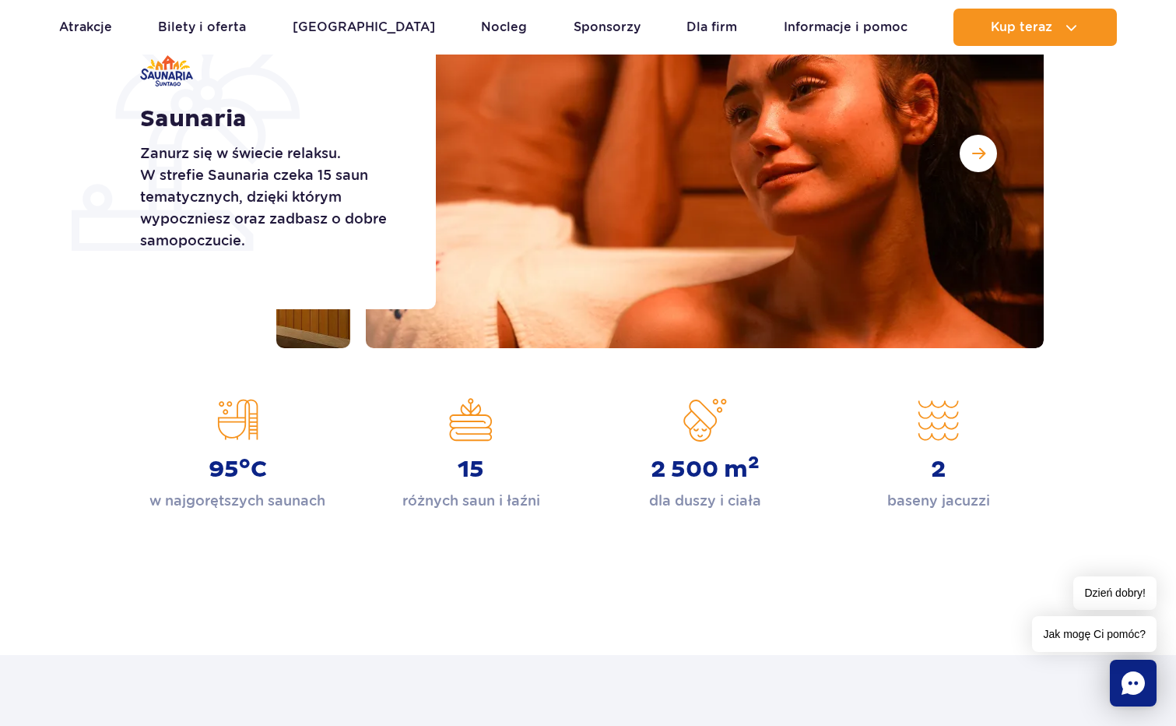
scroll to position [337, 0]
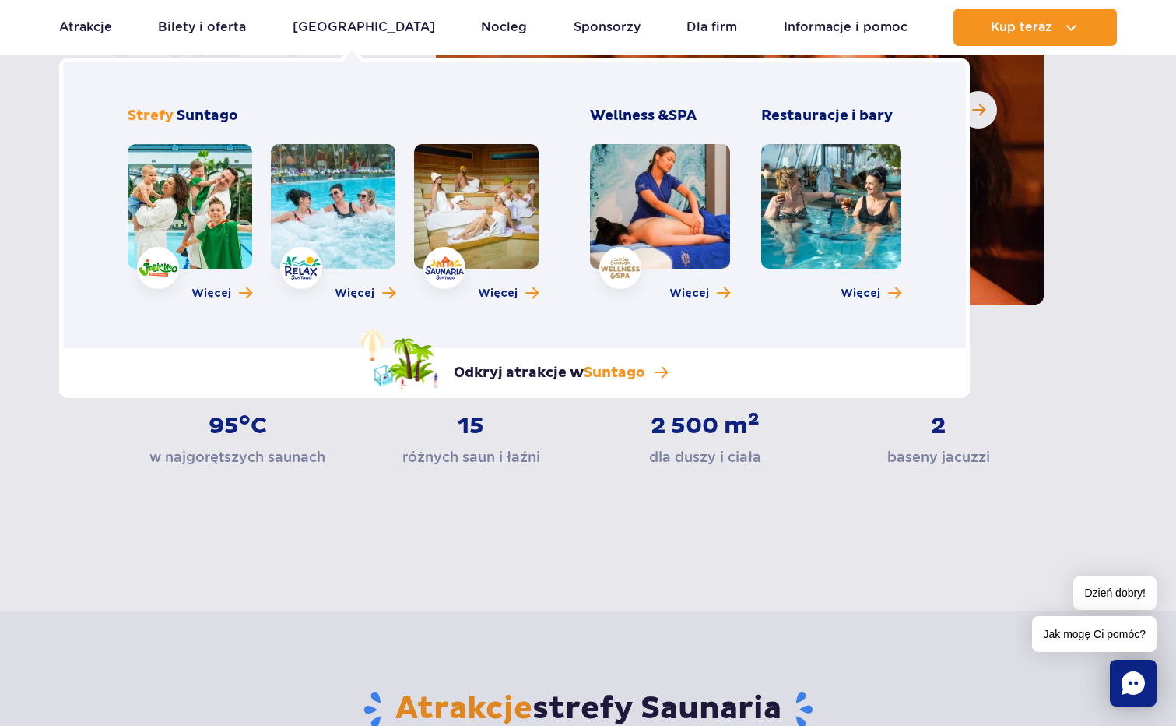
click at [348, 237] on link at bounding box center [333, 206] width 125 height 125
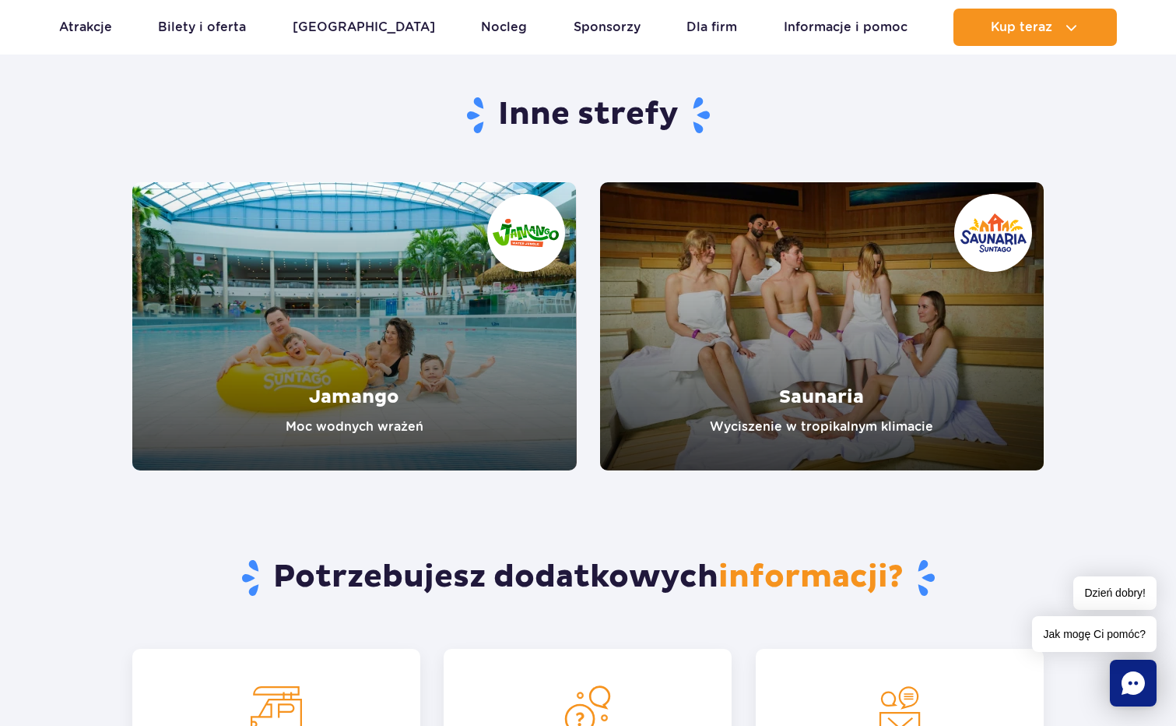
scroll to position [2439, 0]
